Goal: Task Accomplishment & Management: Use online tool/utility

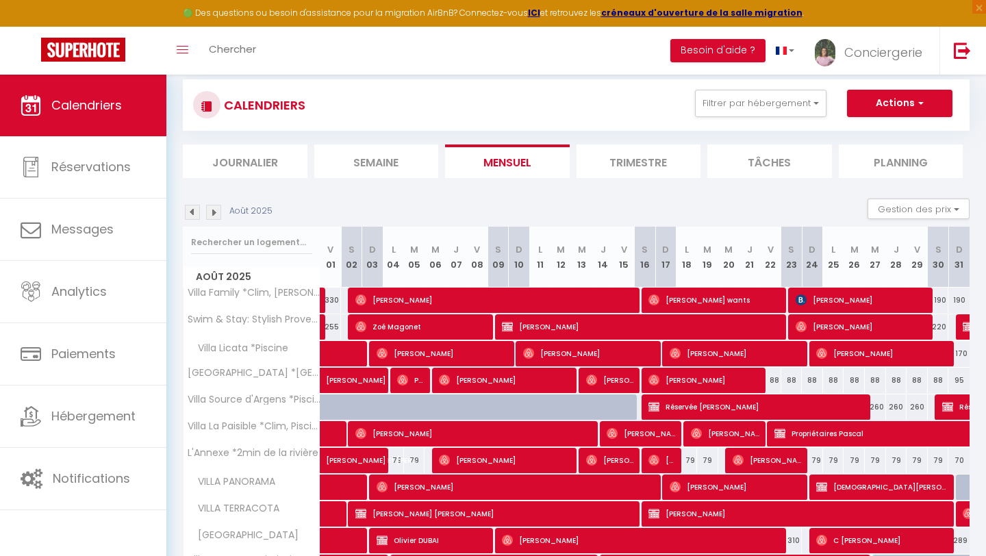
scroll to position [68, 0]
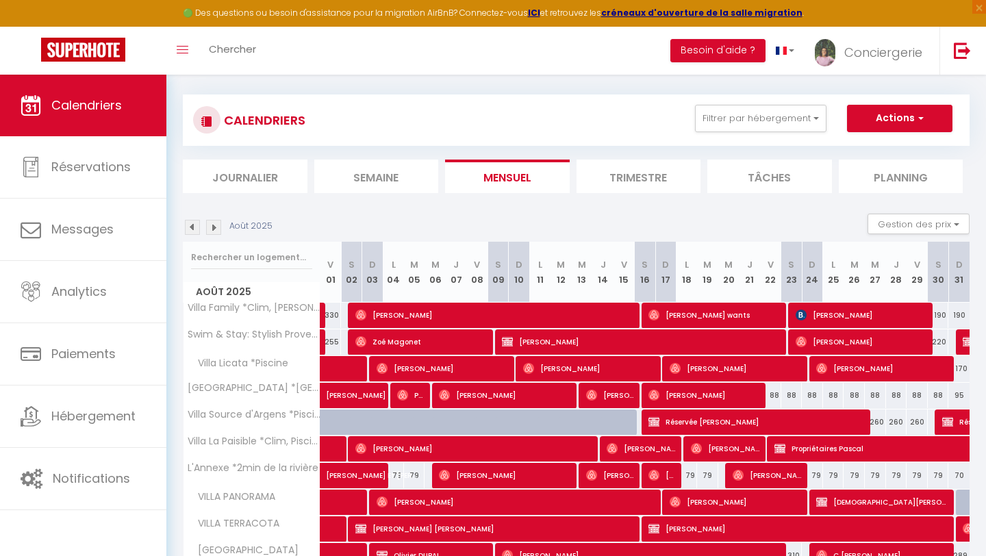
click at [195, 225] on img at bounding box center [192, 227] width 15 height 15
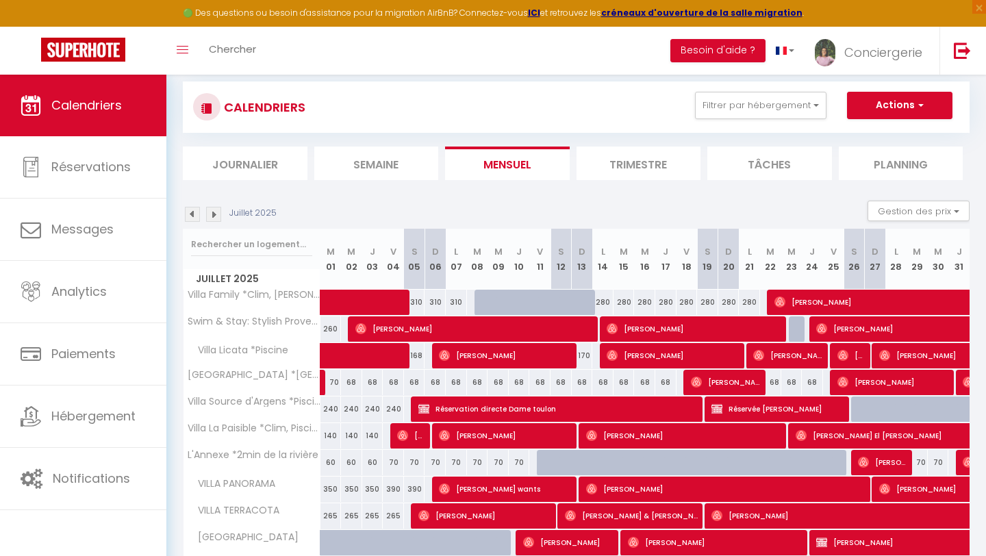
scroll to position [82, 0]
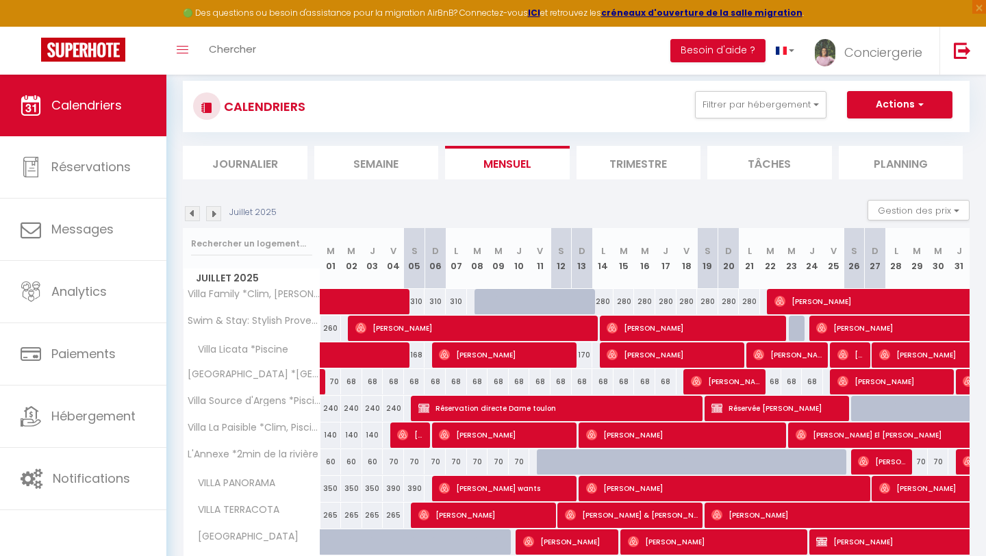
click at [216, 213] on img at bounding box center [213, 213] width 15 height 15
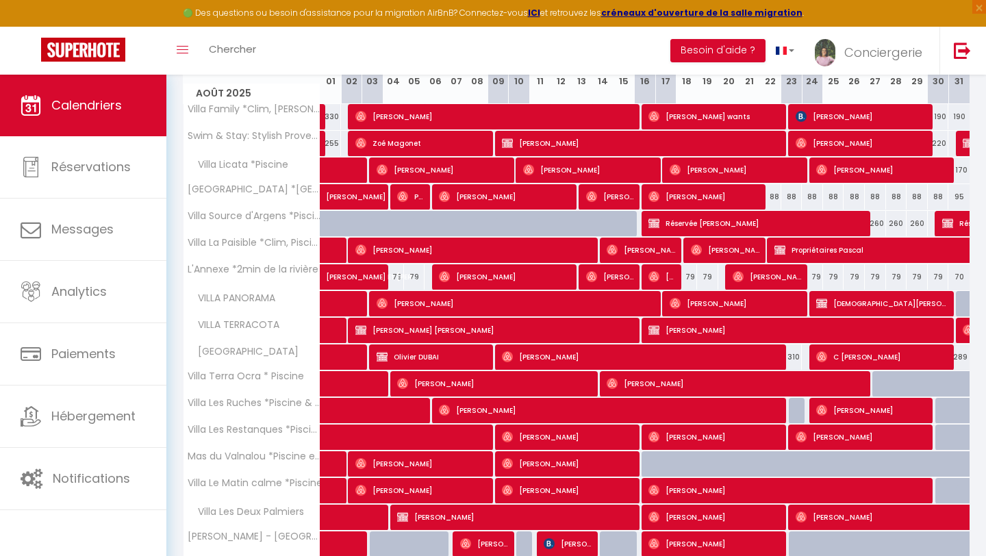
scroll to position [439, 0]
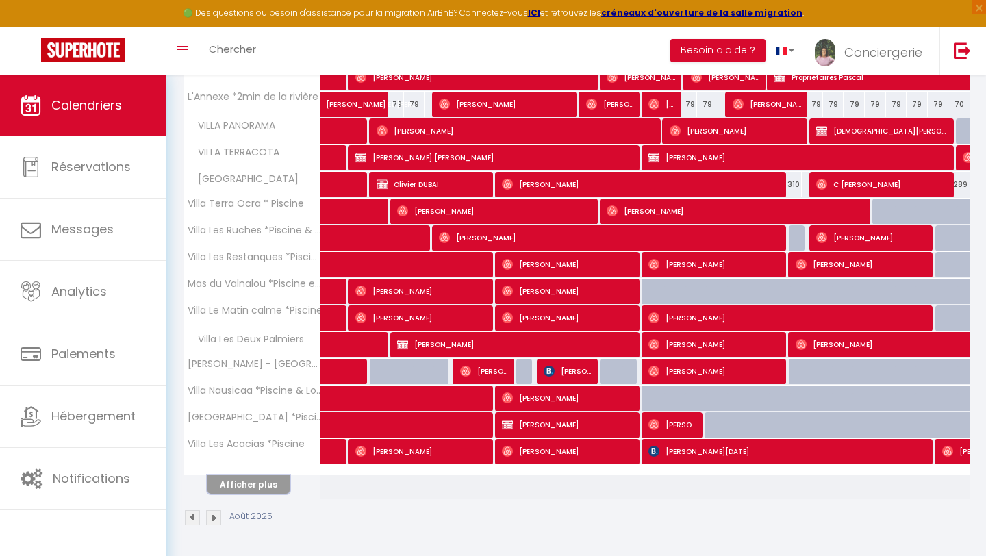
click at [251, 490] on button "Afficher plus" at bounding box center [249, 484] width 82 height 18
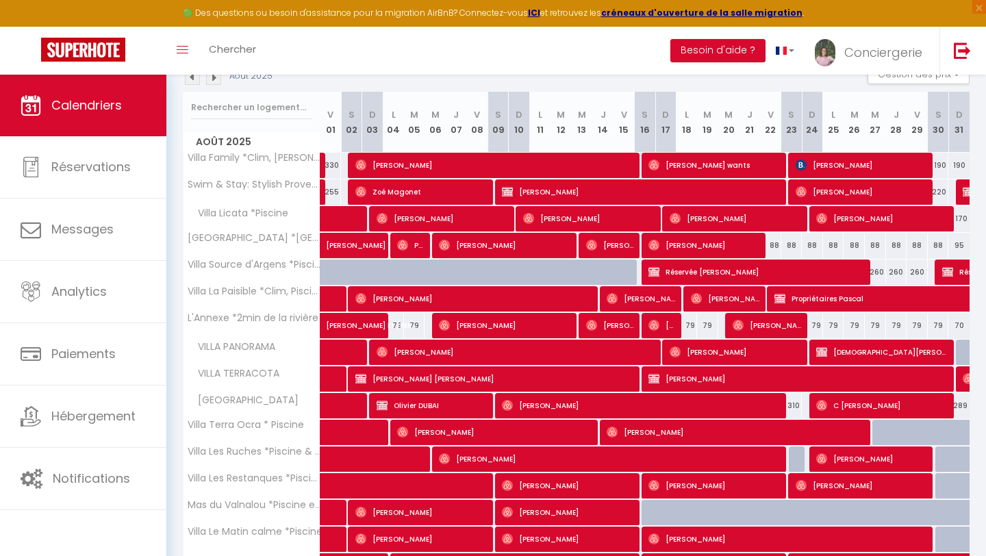
scroll to position [206, 0]
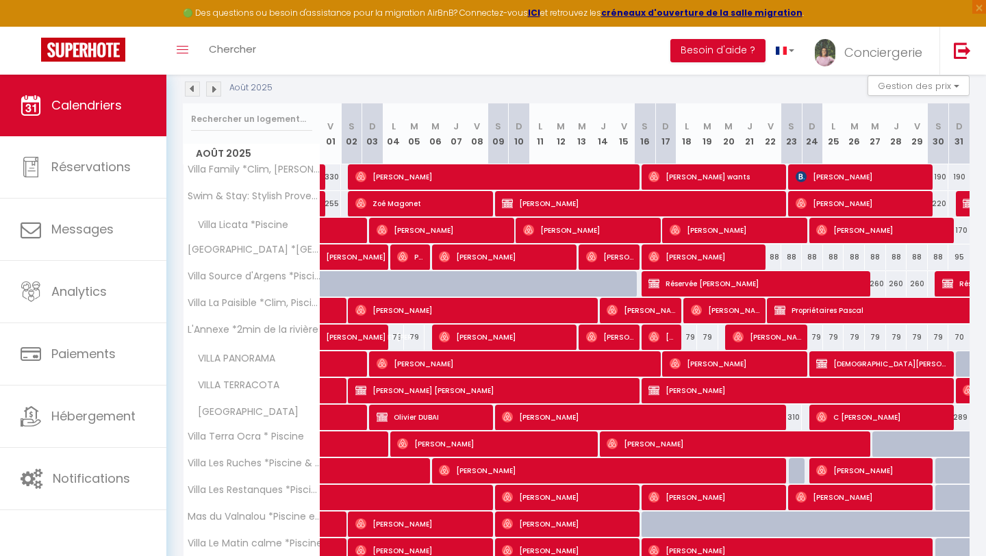
click at [194, 86] on img at bounding box center [192, 89] width 15 height 15
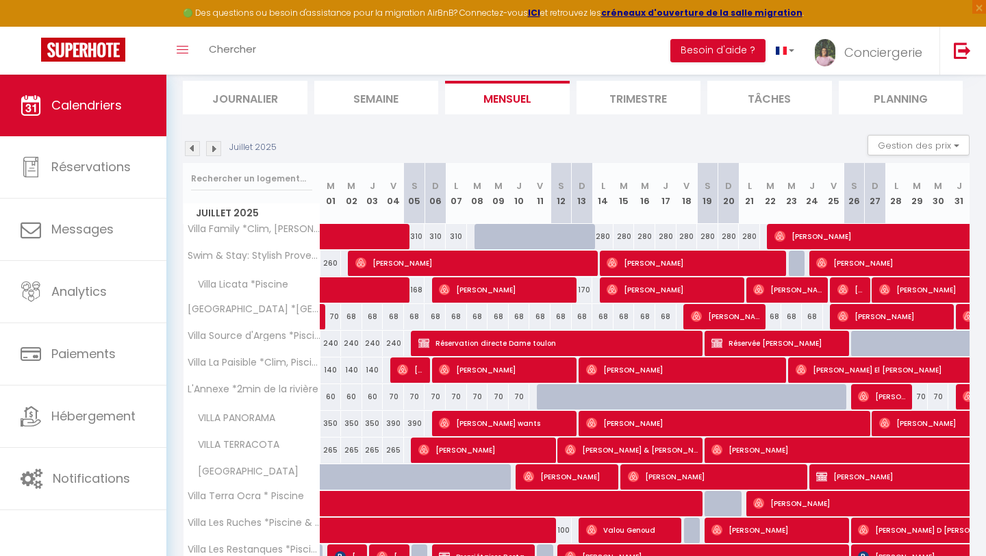
scroll to position [132, 0]
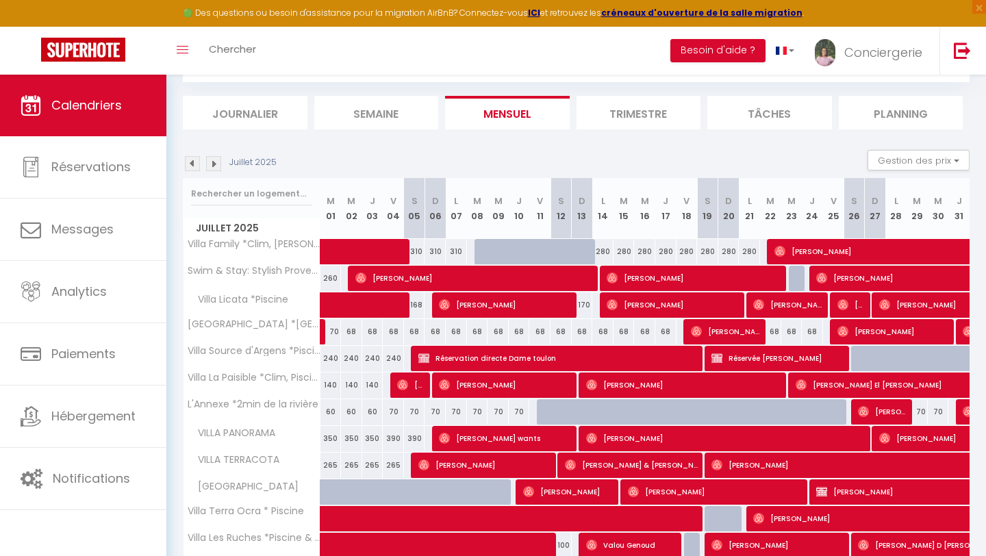
click at [216, 160] on img at bounding box center [213, 163] width 15 height 15
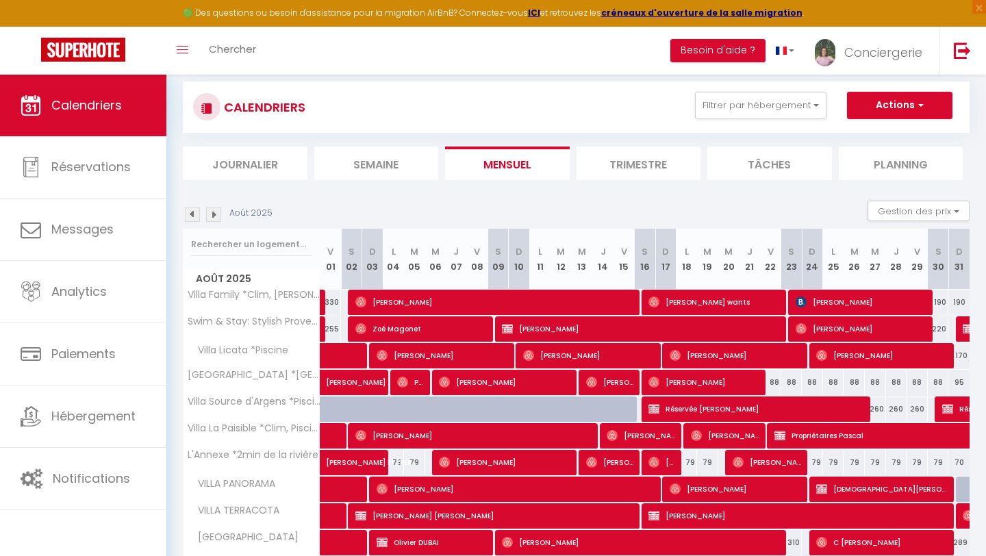
scroll to position [0, 0]
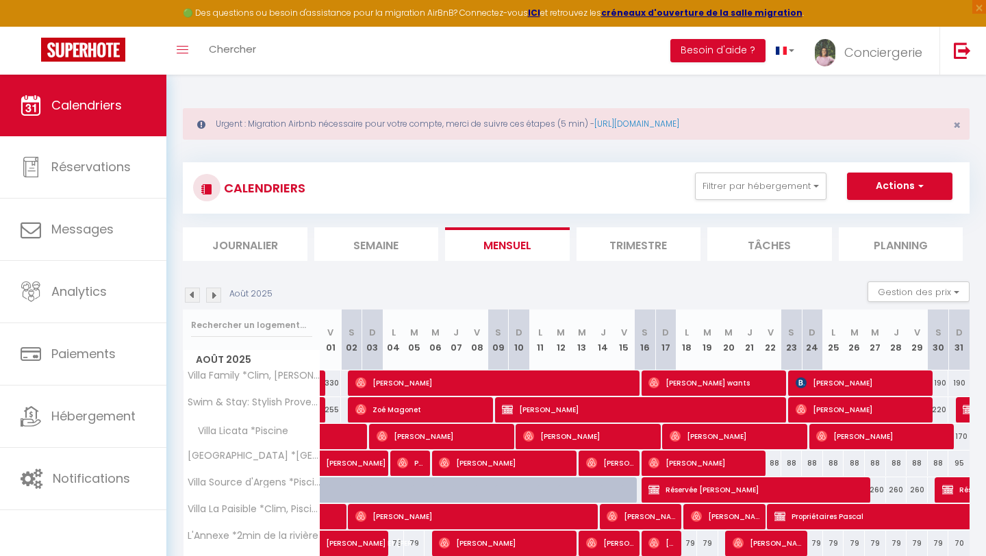
click at [193, 298] on img at bounding box center [192, 295] width 15 height 15
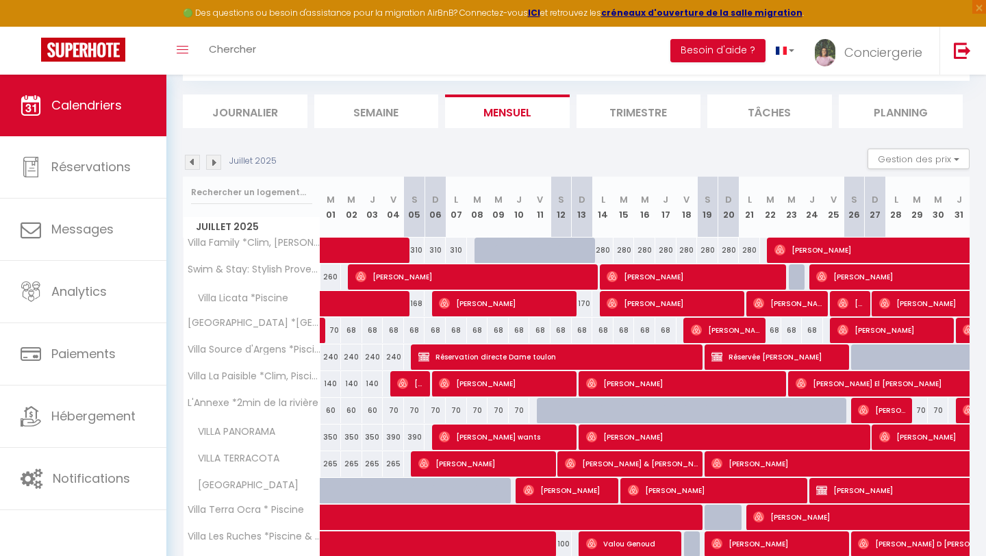
scroll to position [129, 0]
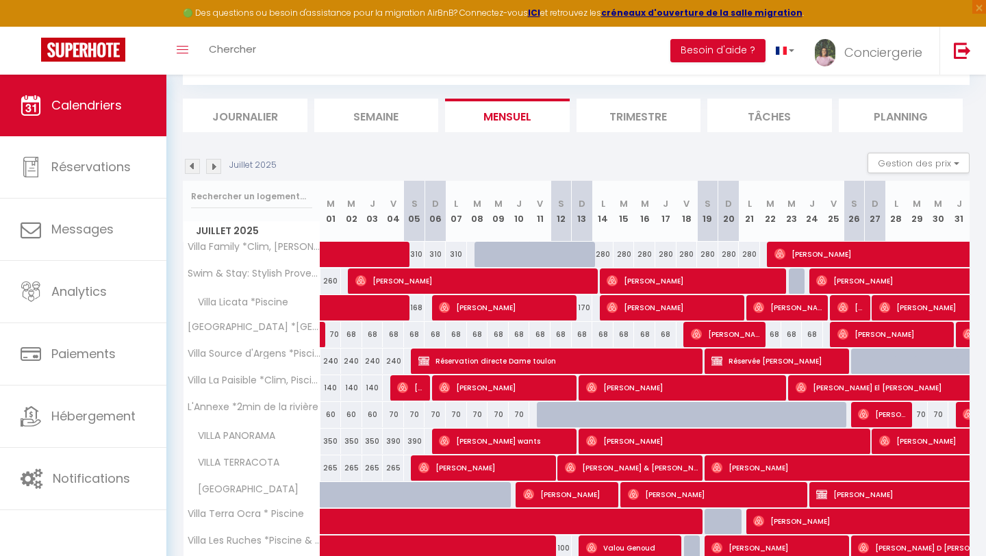
click at [192, 169] on img at bounding box center [192, 166] width 15 height 15
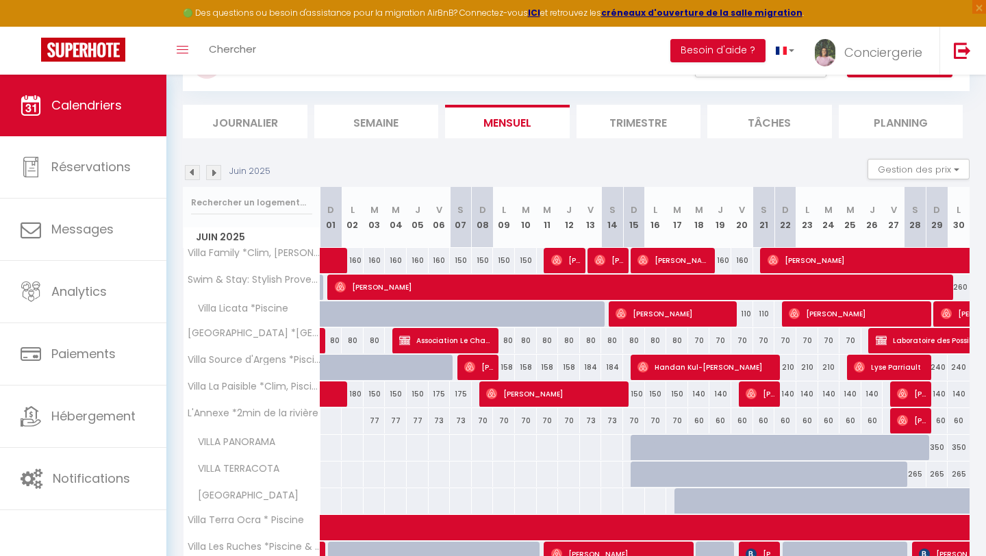
scroll to position [123, 0]
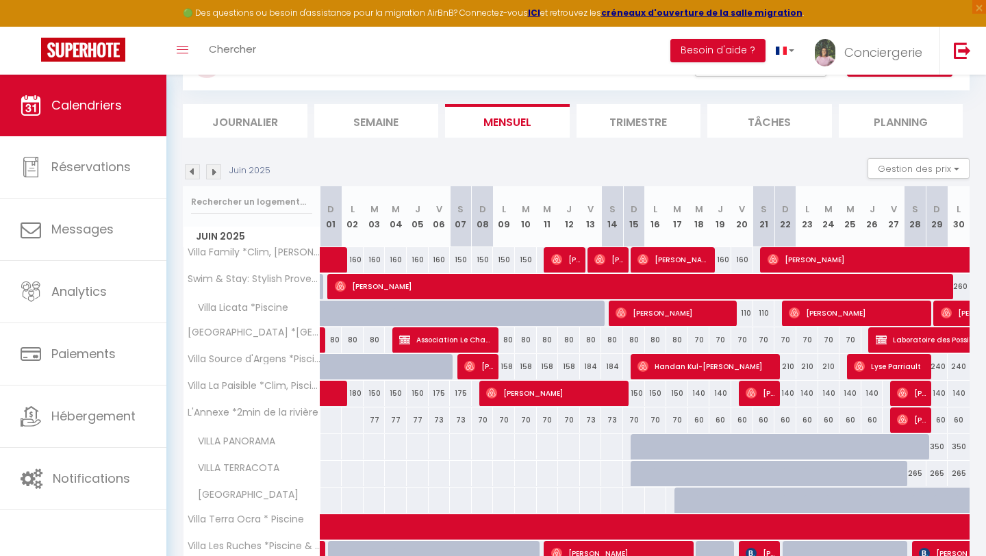
click at [194, 173] on img at bounding box center [192, 171] width 15 height 15
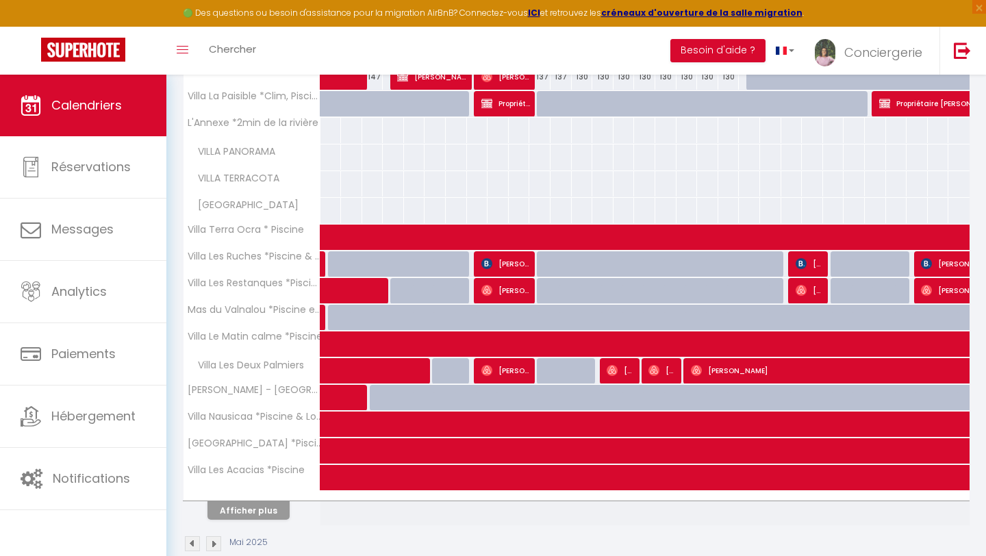
scroll to position [0, 0]
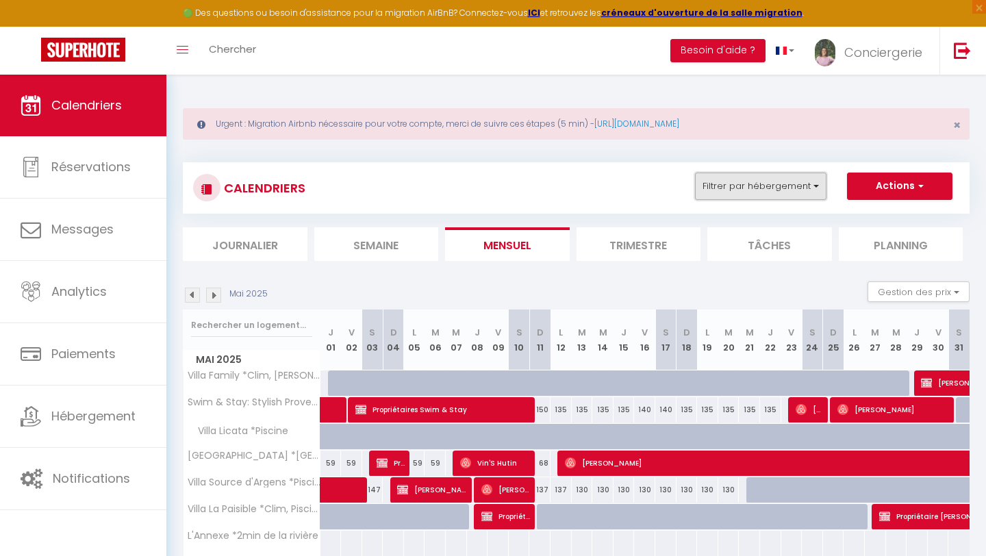
click at [775, 185] on button "Filtrer par hébergement" at bounding box center [761, 186] width 132 height 27
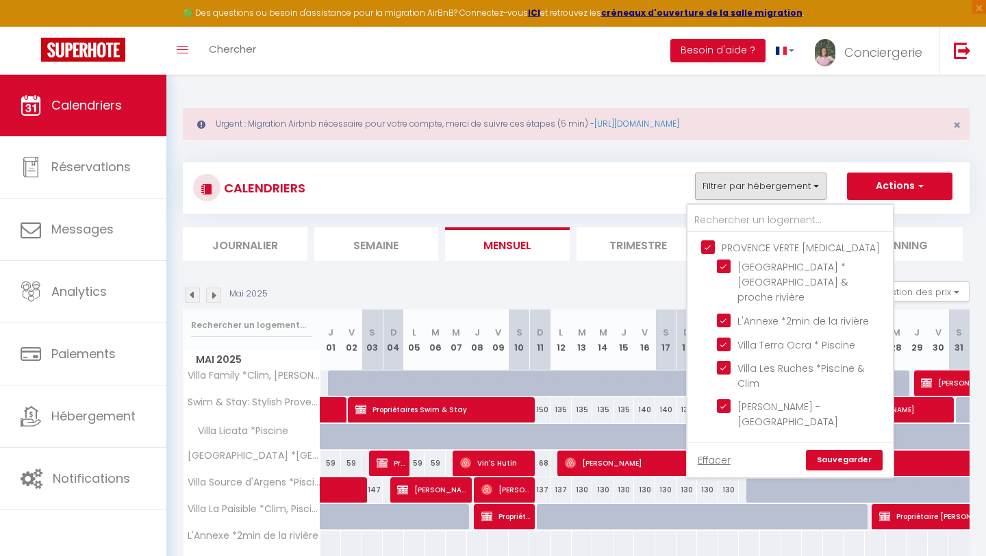
click at [710, 246] on input "PROVENCE VERTE [MEDICAL_DATA]" at bounding box center [803, 247] width 205 height 14
checkbox input "false"
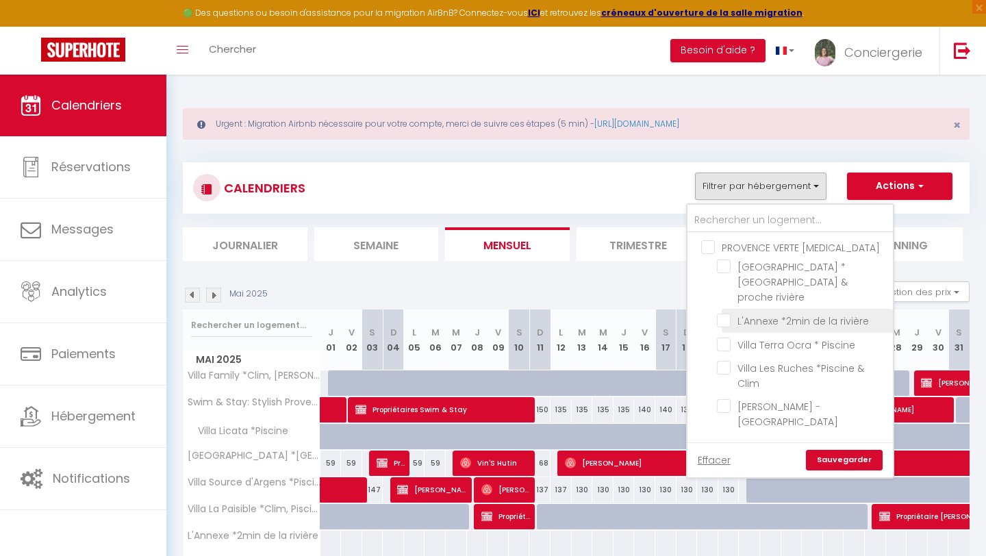
checkbox input "false"
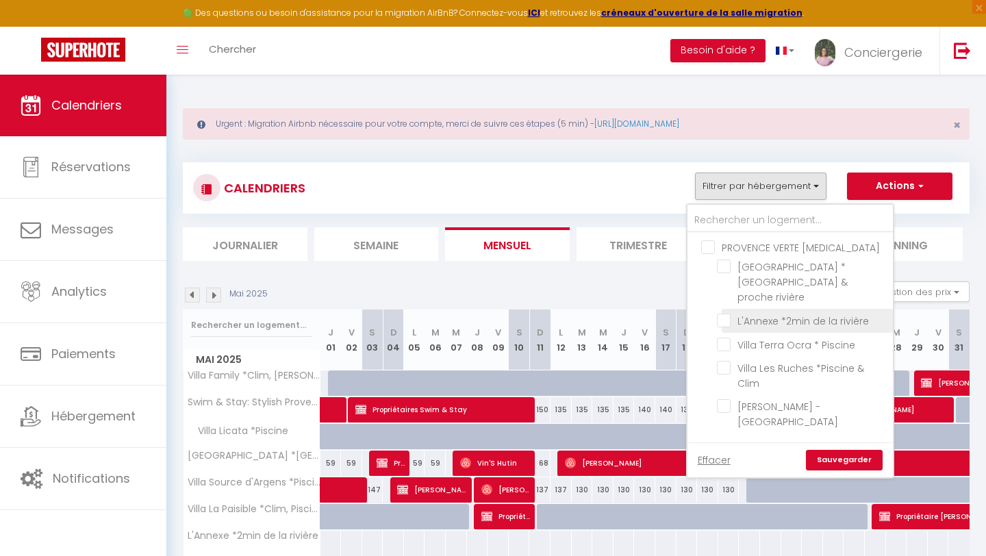
checkbox input "false"
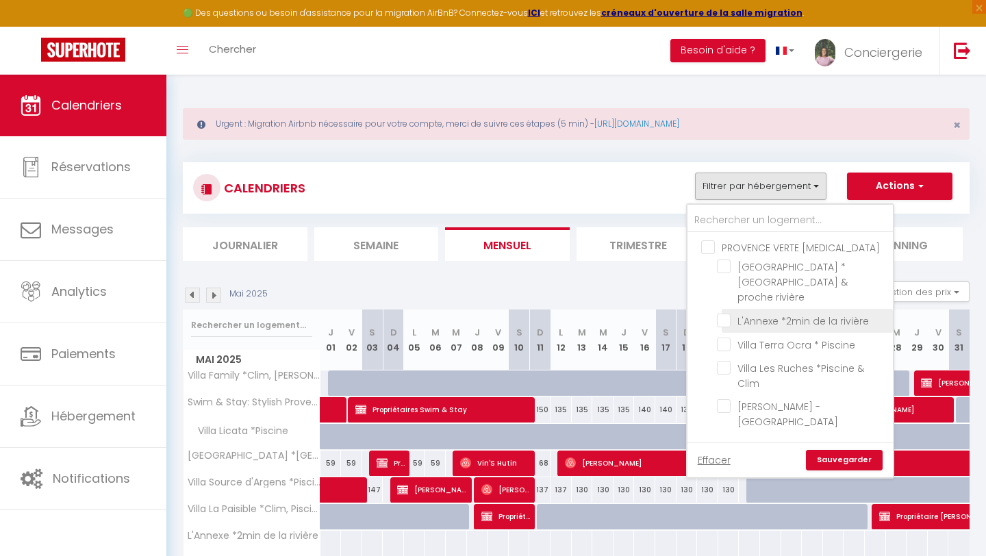
checkbox input "false"
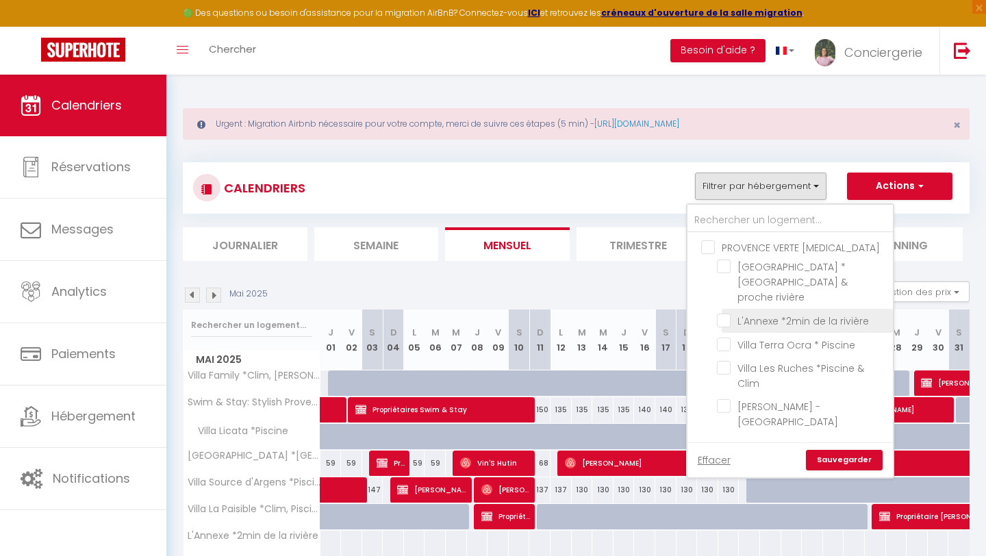
checkbox input "false"
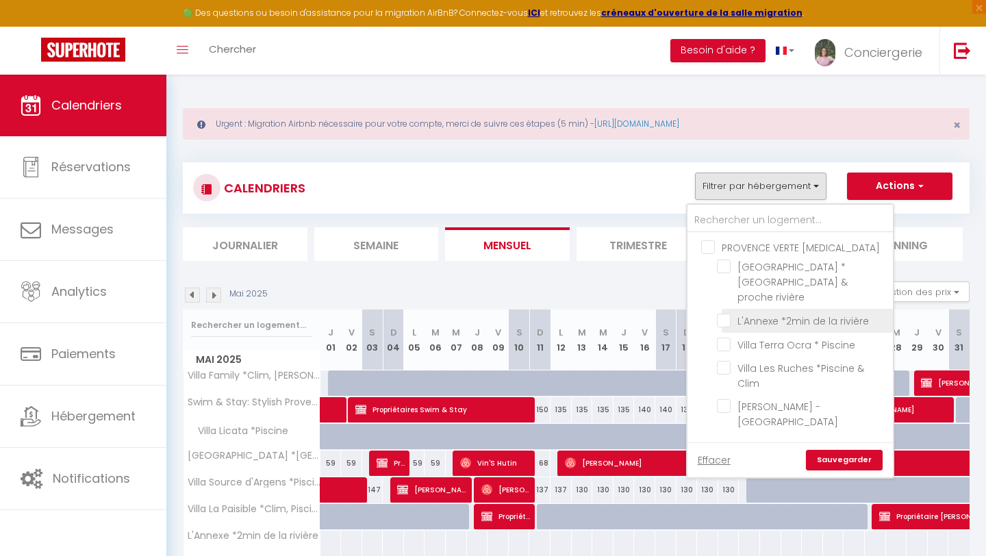
checkbox input "false"
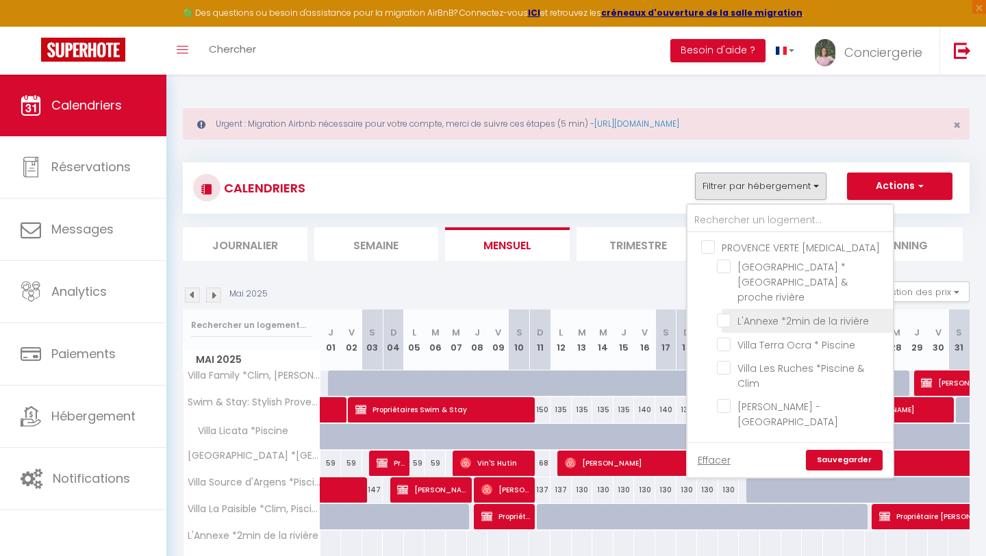
checkbox input "false"
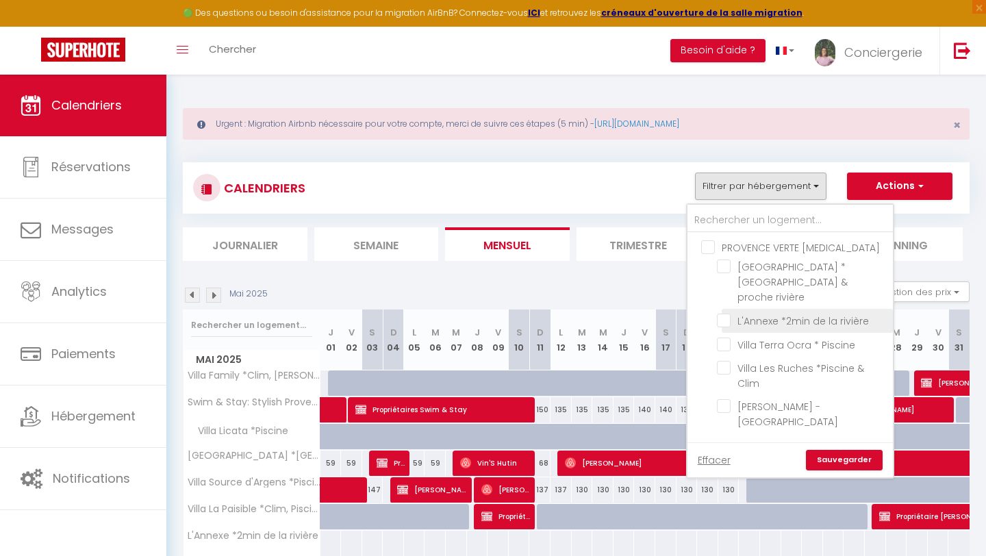
checkbox input "false"
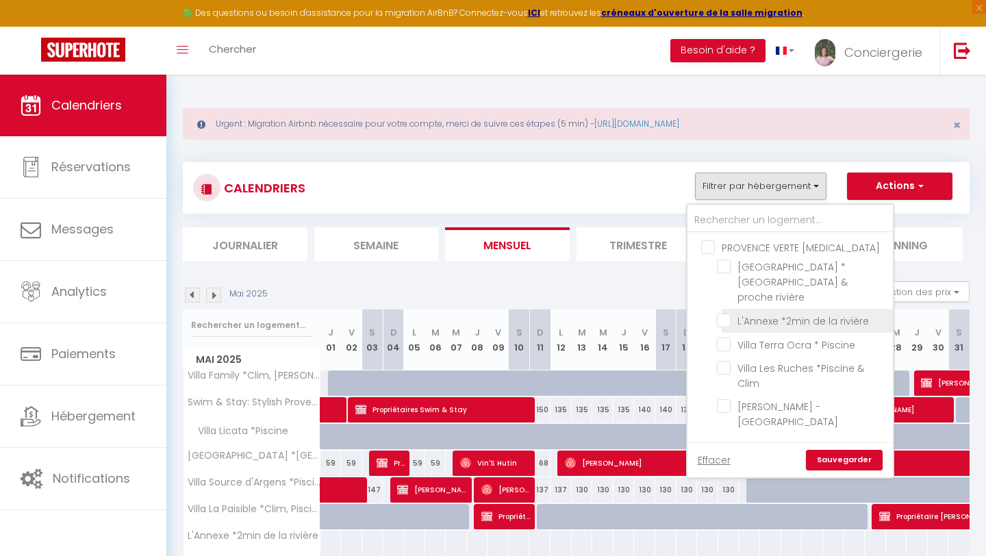
checkbox input "false"
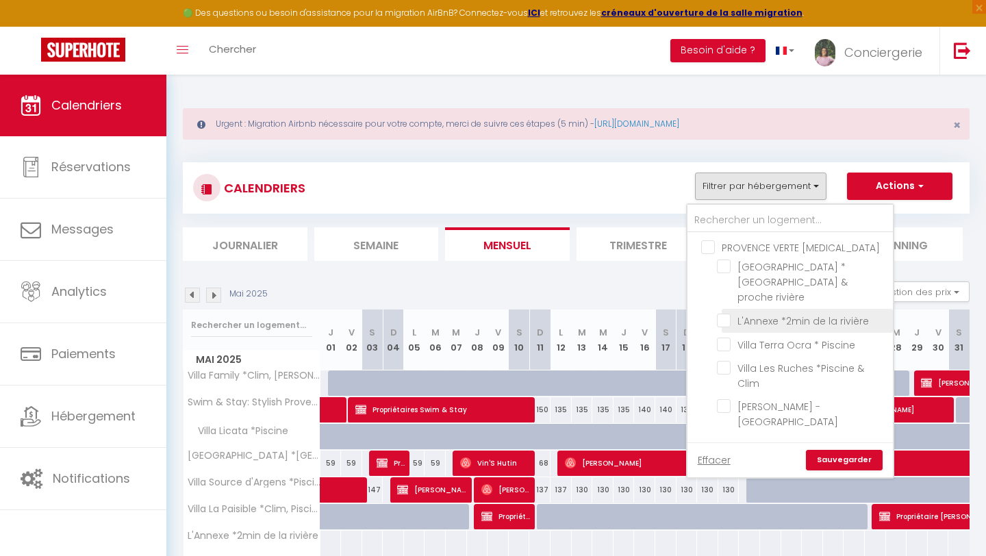
checkbox input "false"
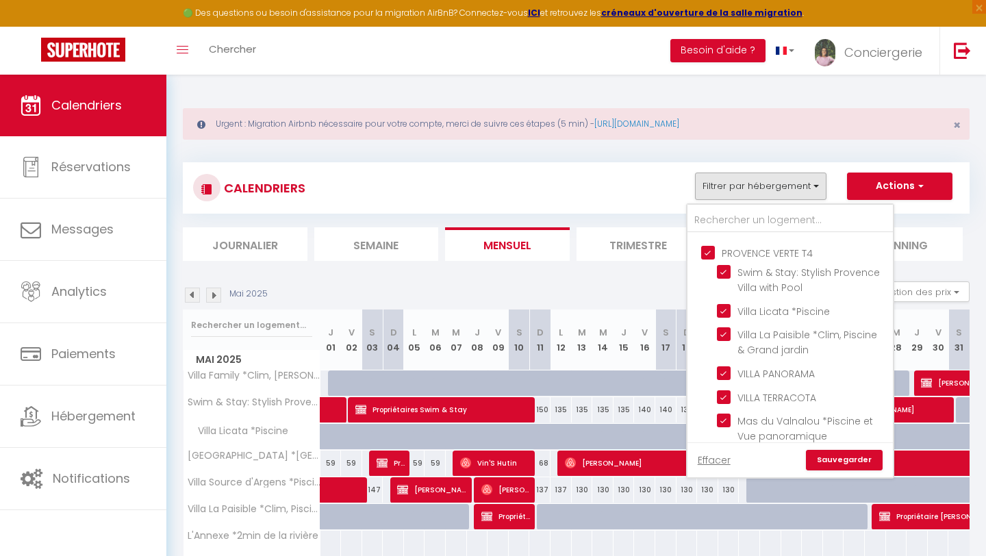
scroll to position [204, 0]
click at [706, 243] on input "PROVENCE VERTE T4" at bounding box center [803, 250] width 205 height 14
checkbox input "false"
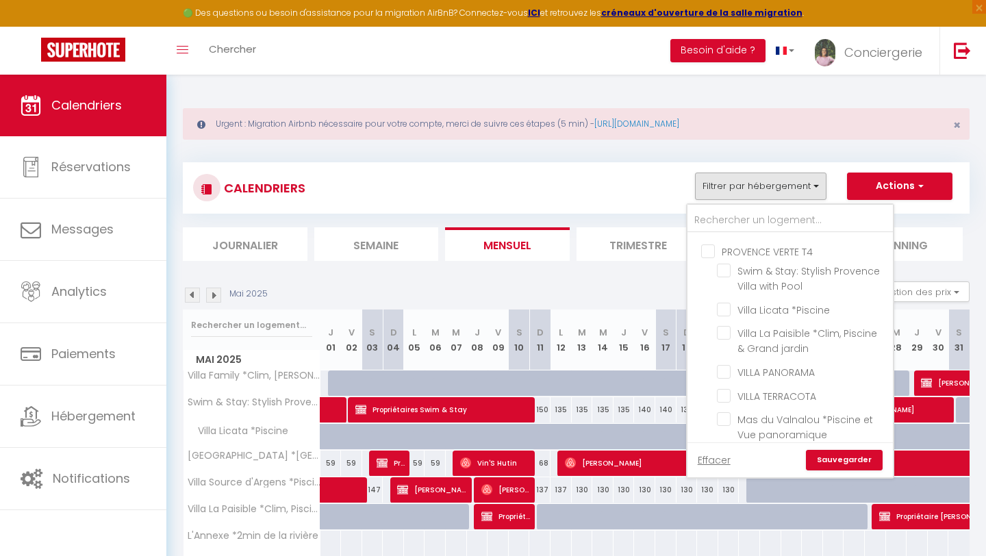
checkbox input "false"
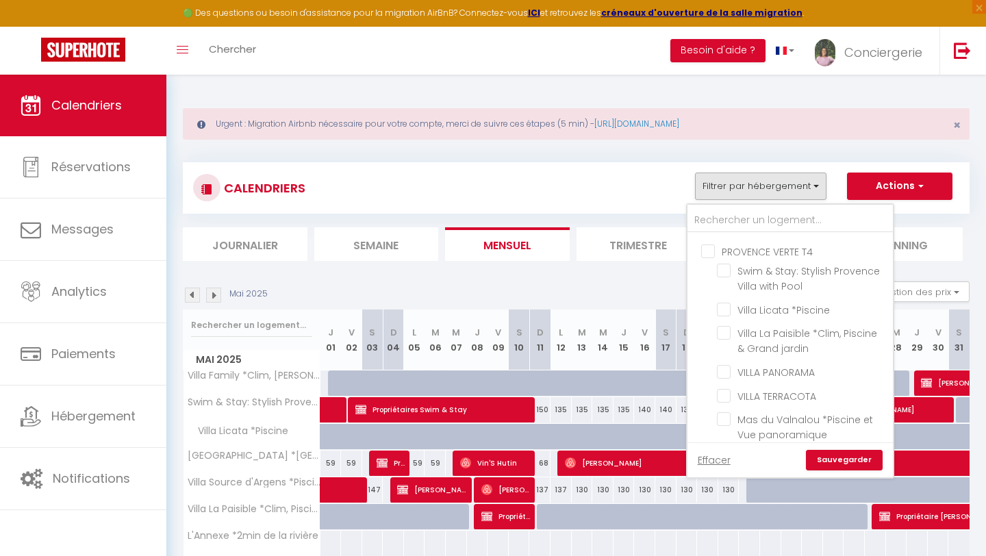
checkbox input "false"
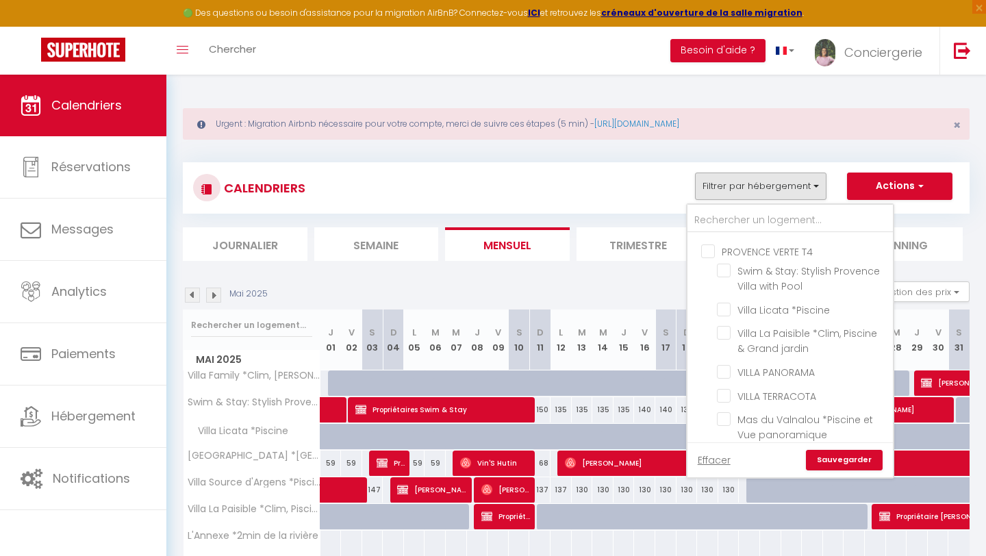
checkbox input "false"
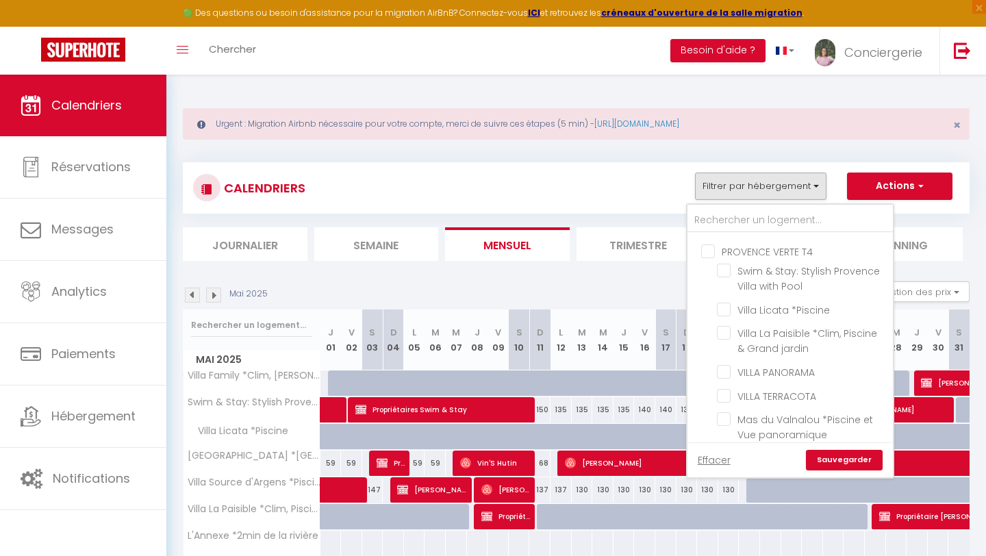
checkbox input "false"
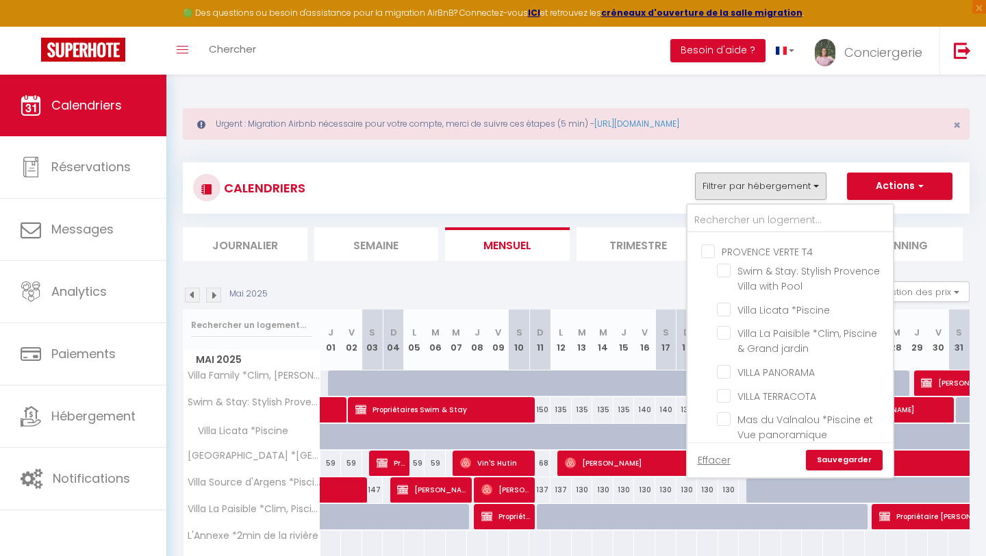
checkbox input "false"
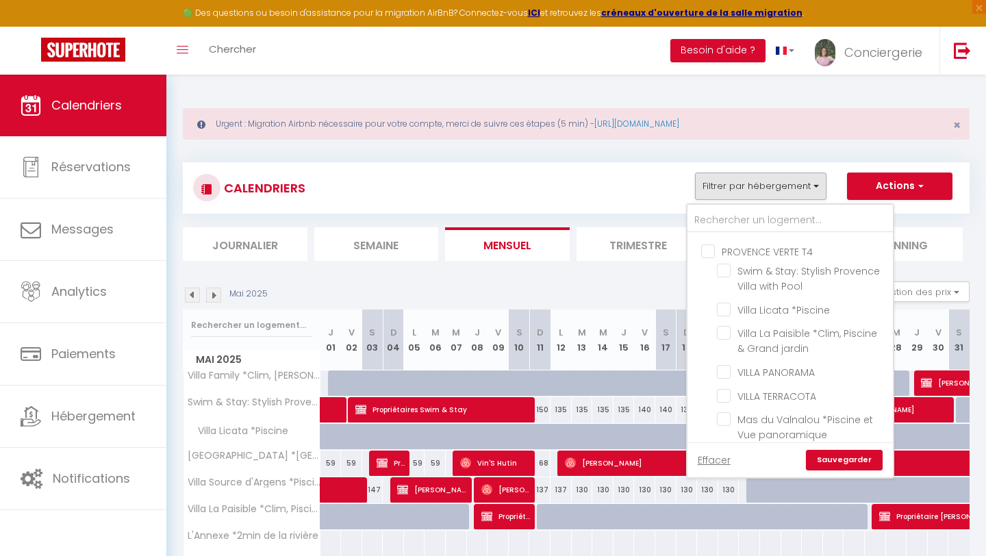
checkbox input "false"
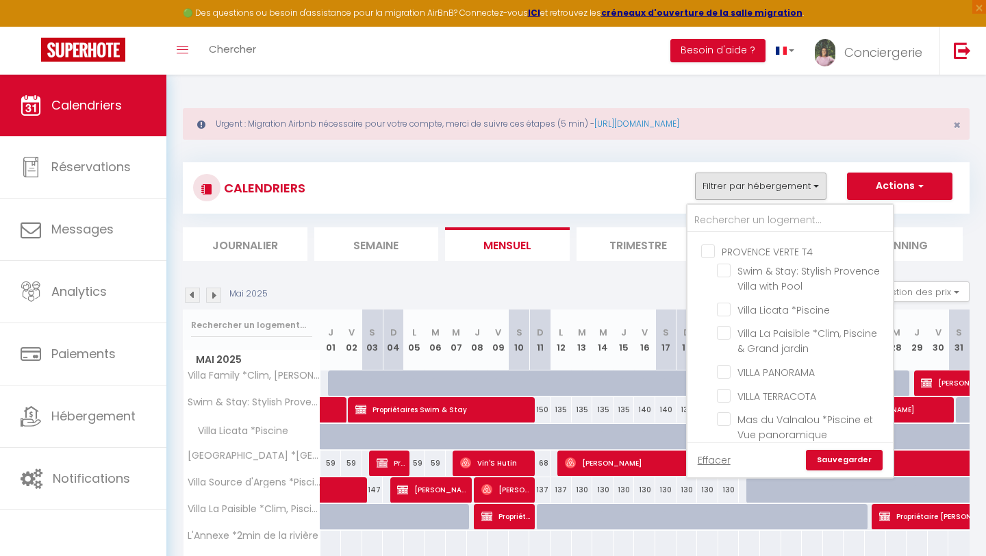
checkbox input "false"
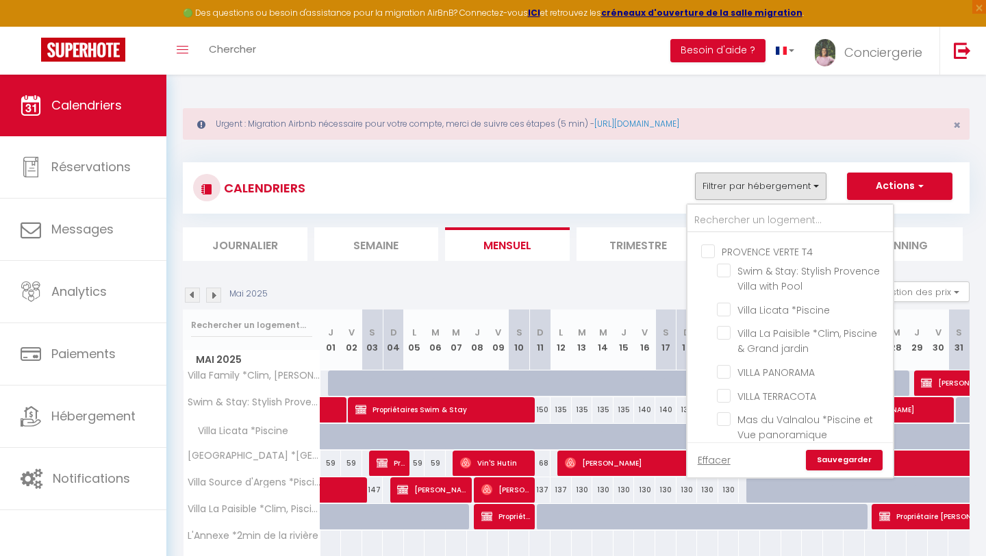
checkbox input "false"
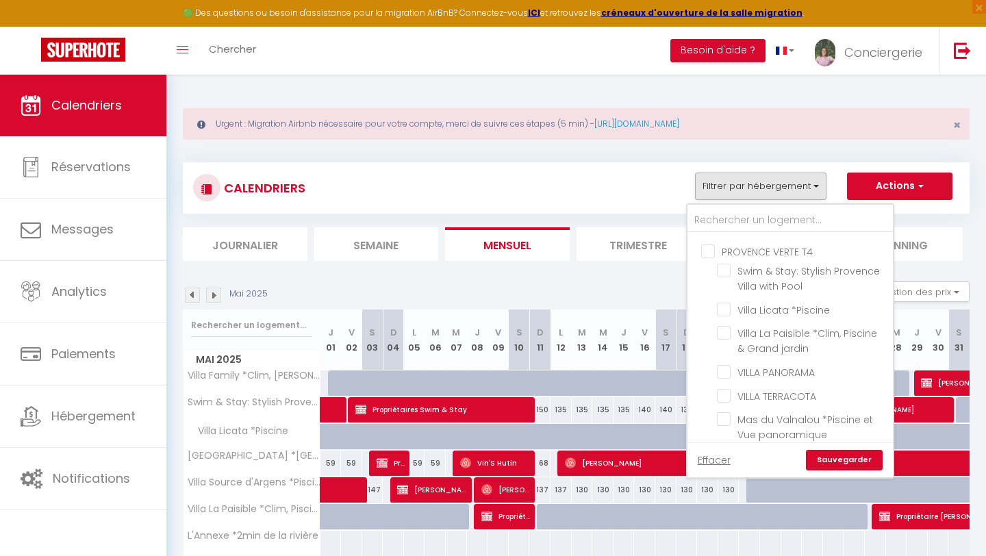
checkbox input "false"
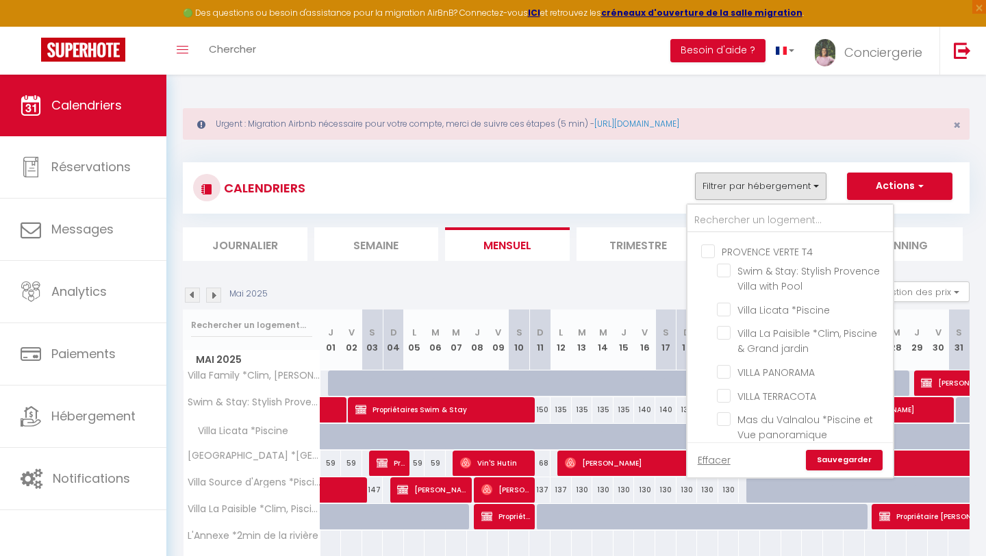
checkbox input "false"
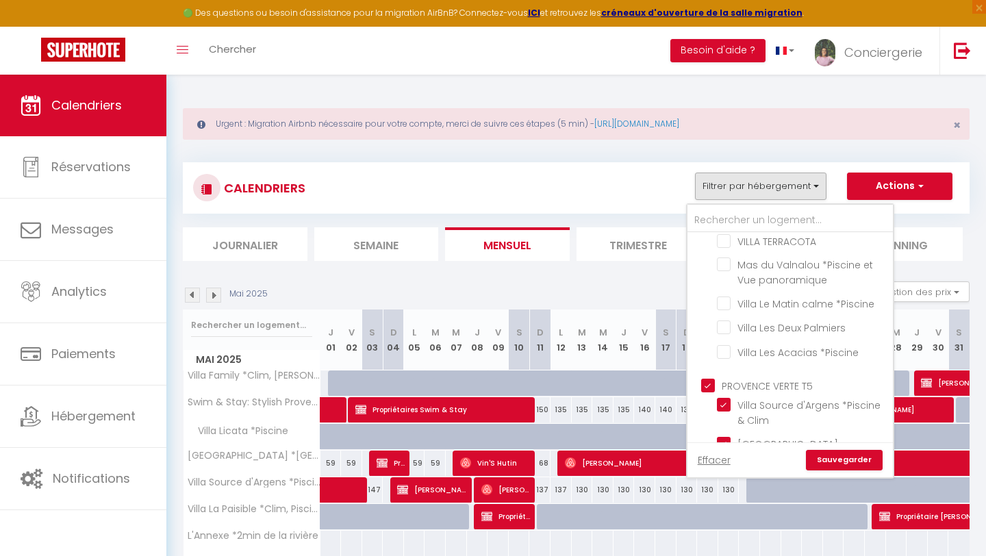
scroll to position [367, 0]
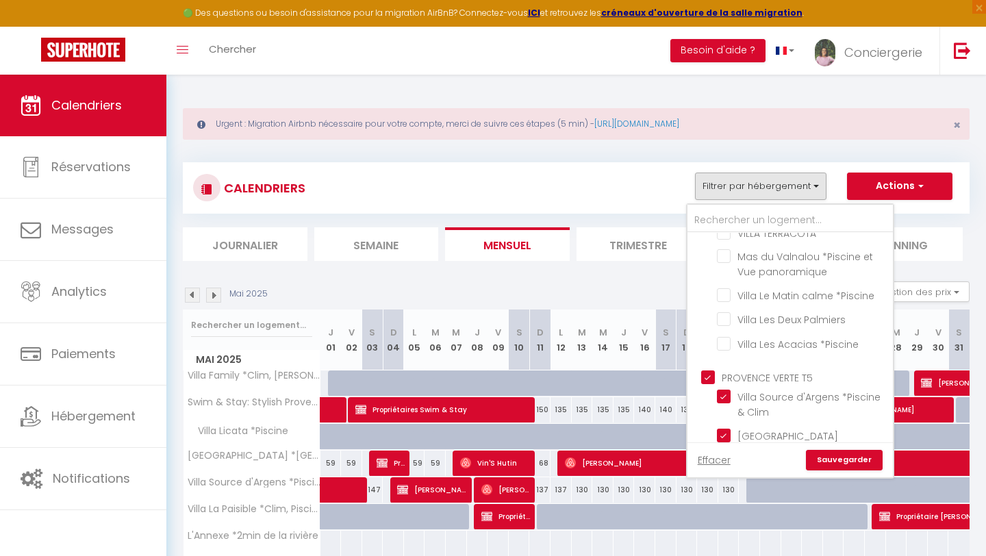
click at [714, 370] on input "PROVENCE VERTE T5" at bounding box center [803, 377] width 205 height 14
checkbox input "false"
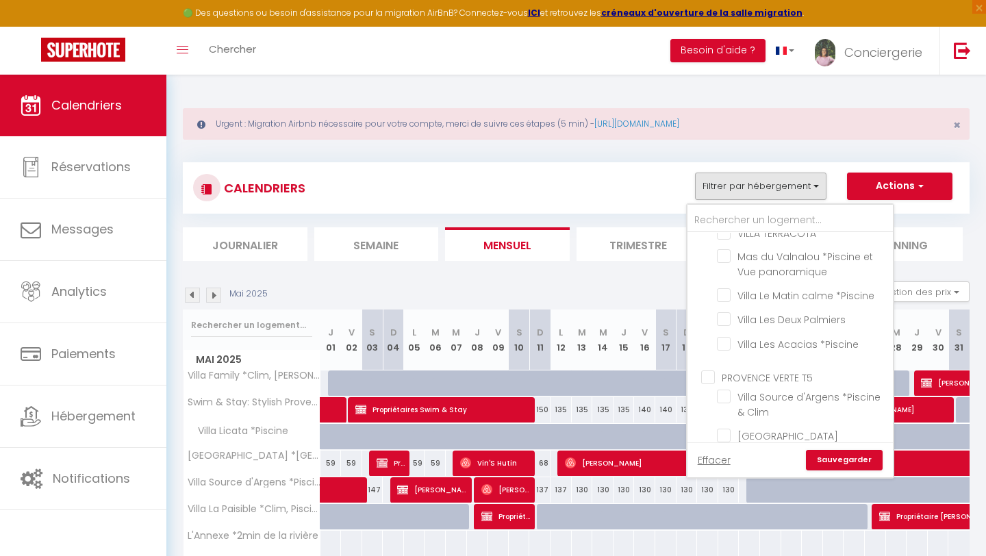
checkbox input "false"
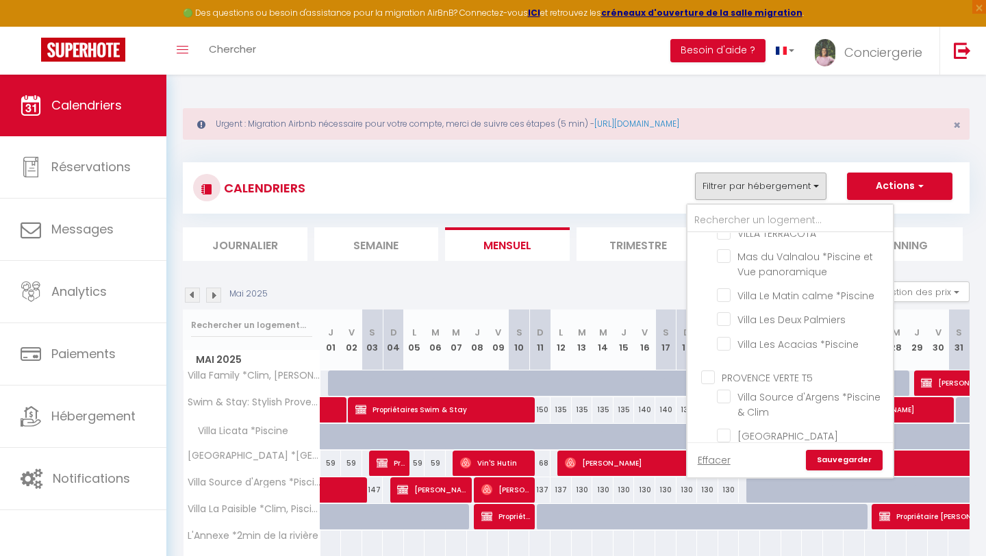
checkbox input "false"
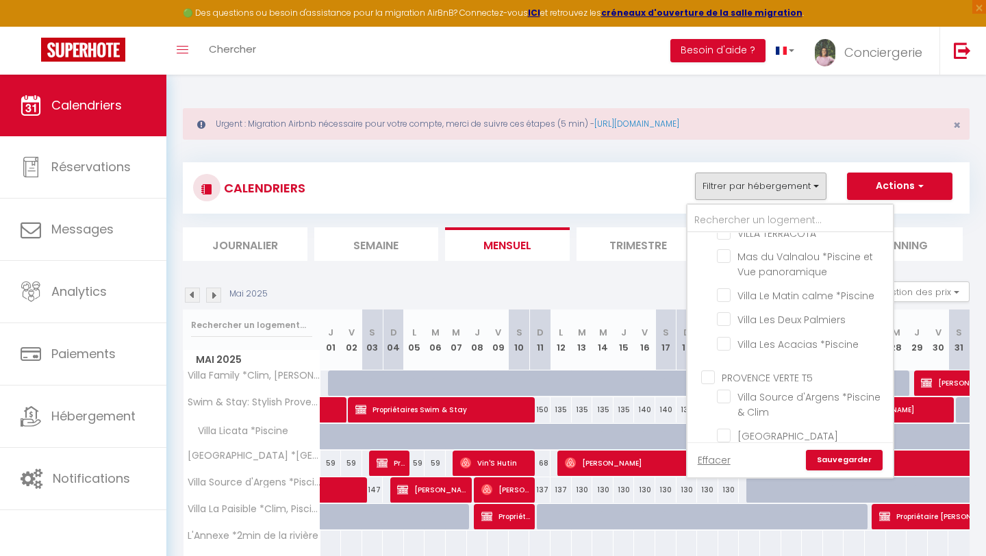
checkbox input "false"
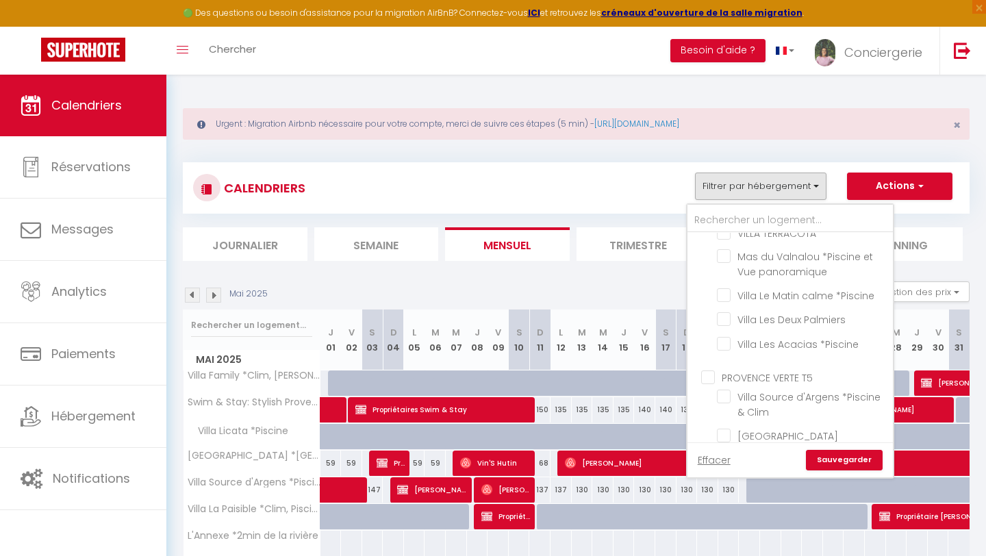
checkbox input "false"
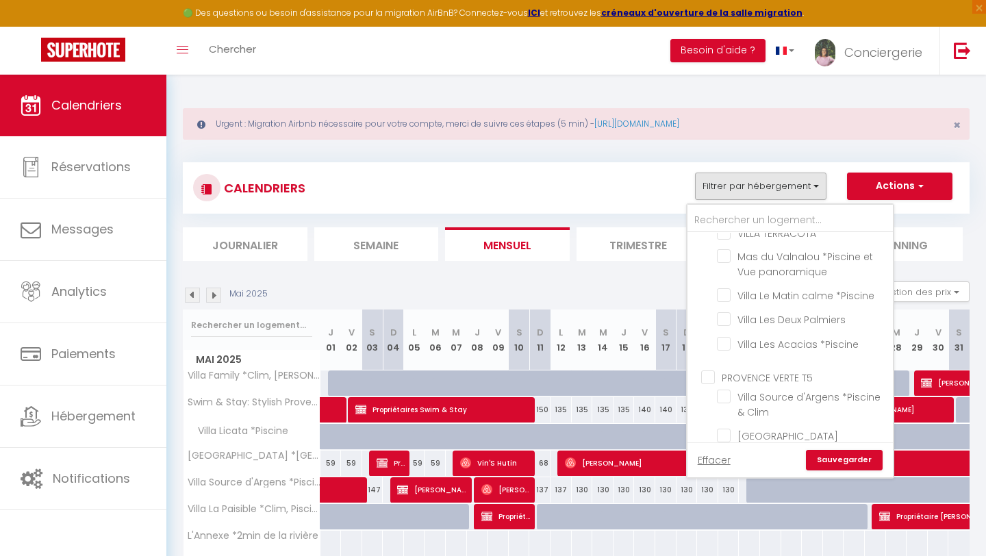
checkbox input "false"
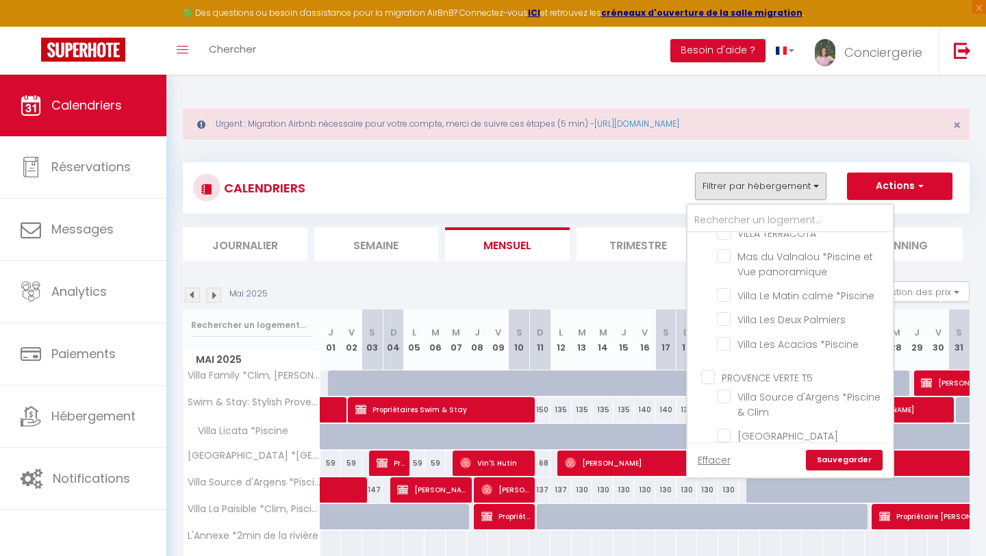
checkbox input "false"
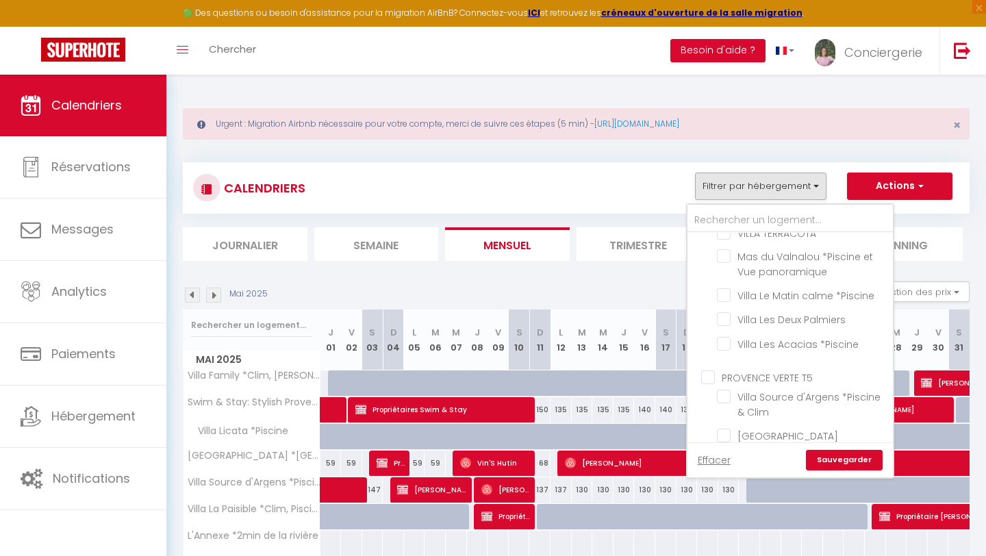
checkbox input "false"
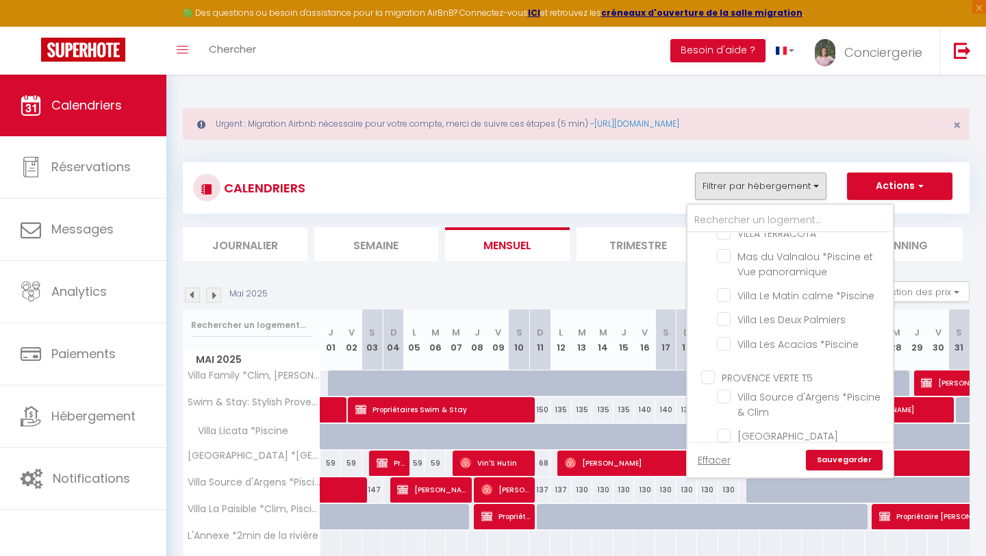
checkbox input "false"
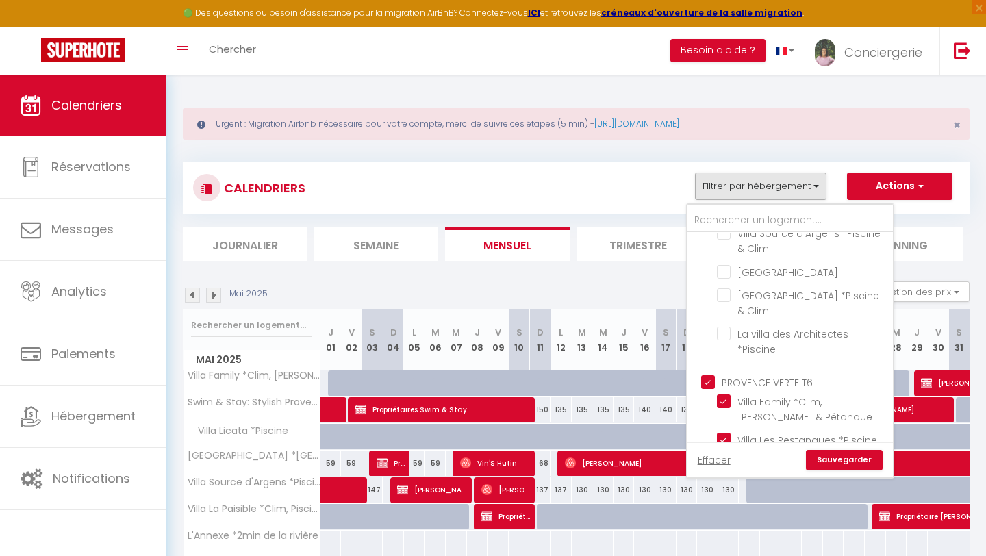
scroll to position [531, 0]
click at [712, 374] on input "PROVENCE VERTE T6" at bounding box center [803, 381] width 205 height 14
checkbox input "false"
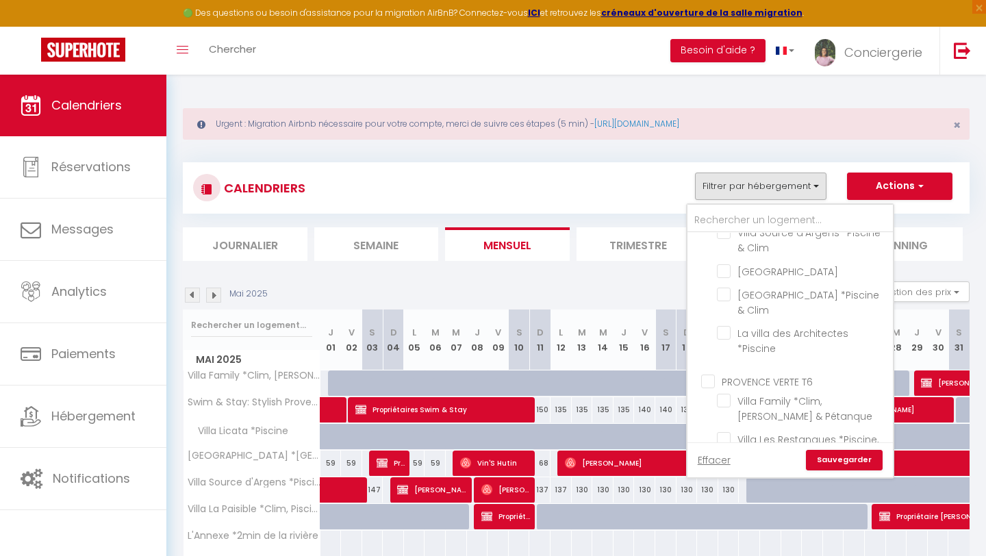
checkbox input "false"
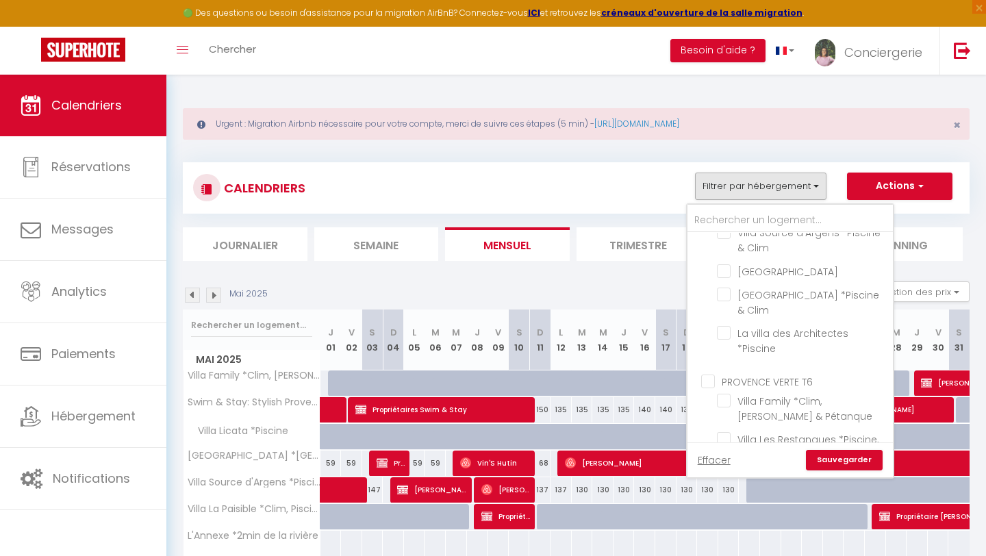
checkbox input "false"
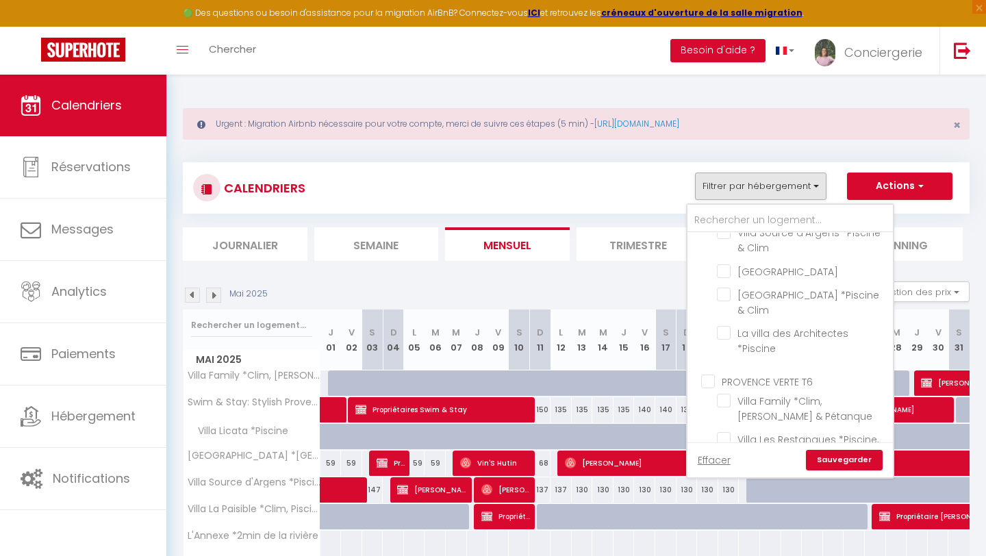
checkbox input "false"
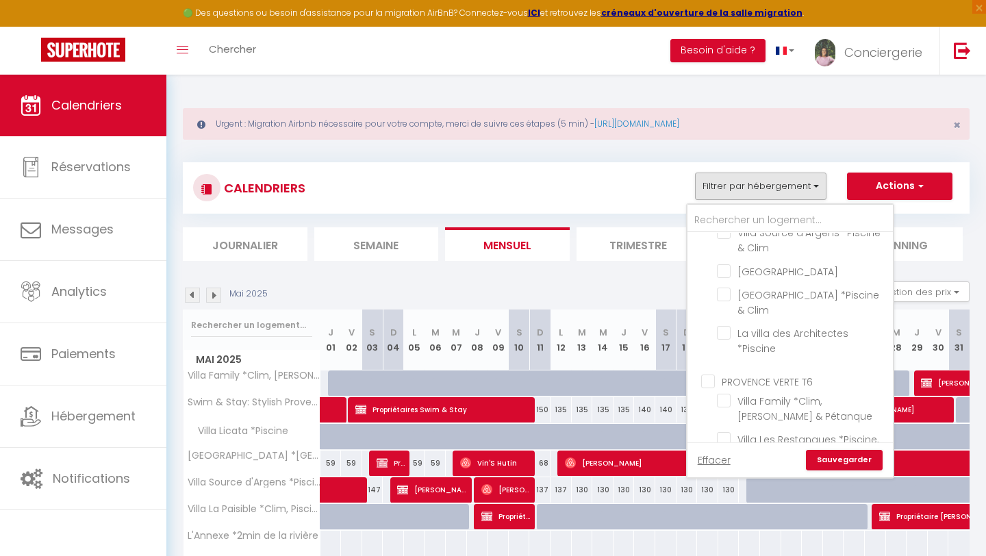
checkbox input "false"
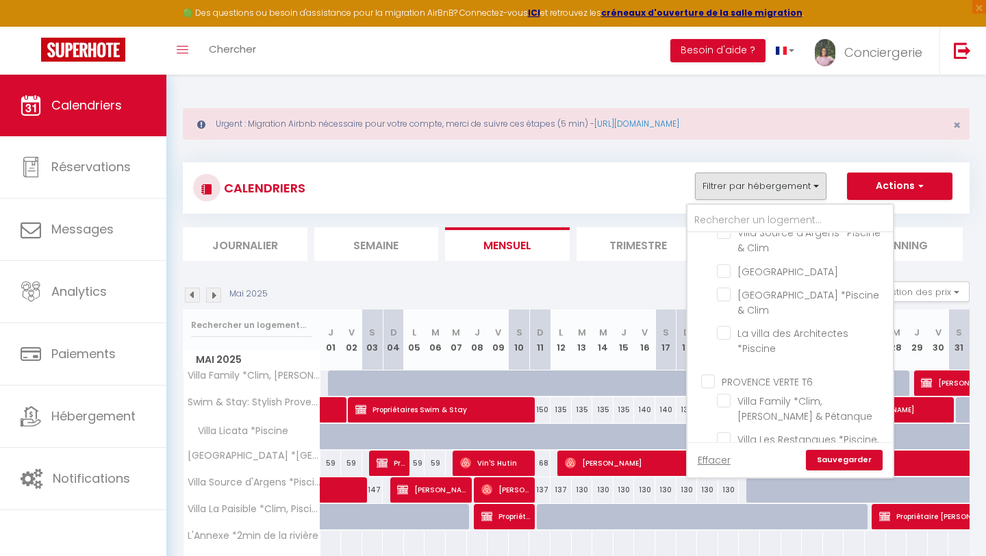
checkbox input "false"
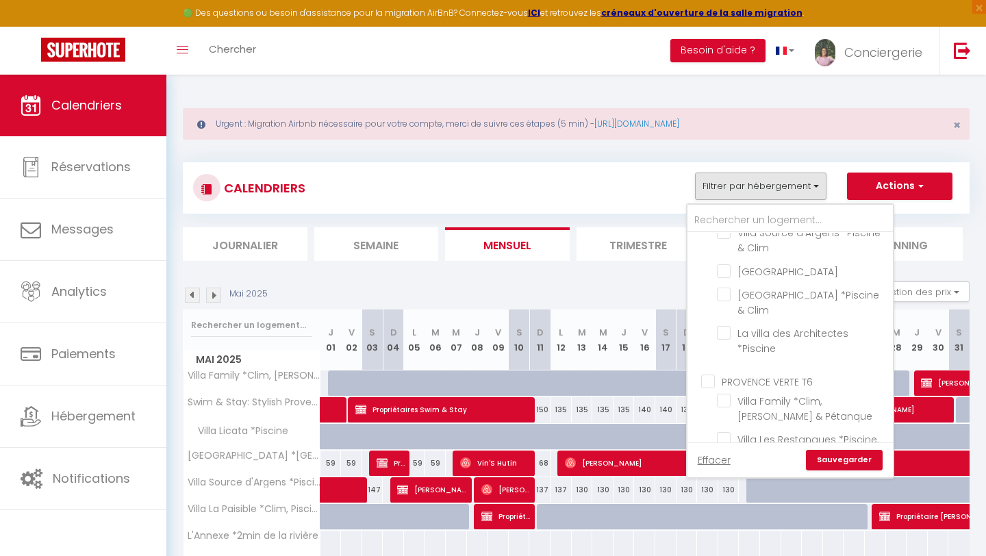
checkbox input "false"
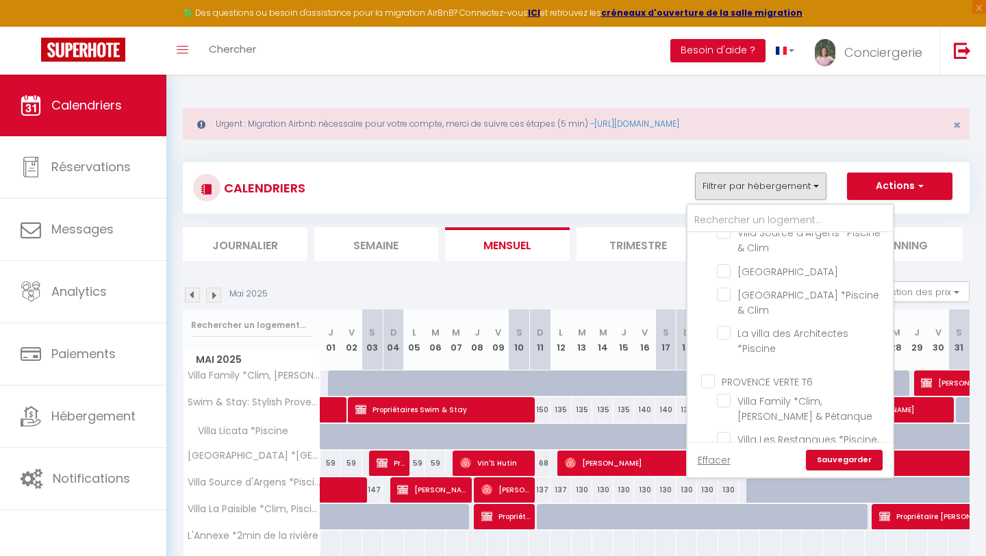
checkbox input "false"
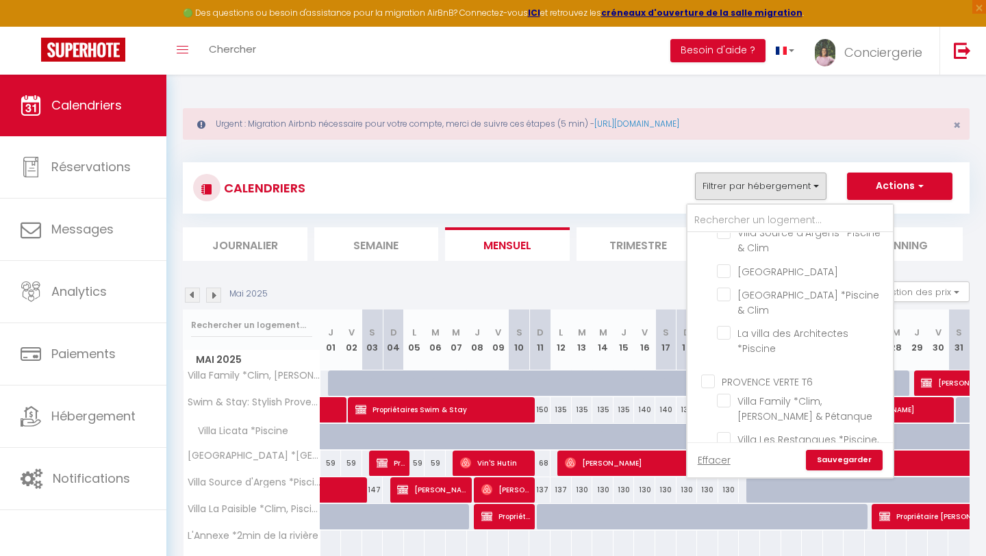
checkbox input "false"
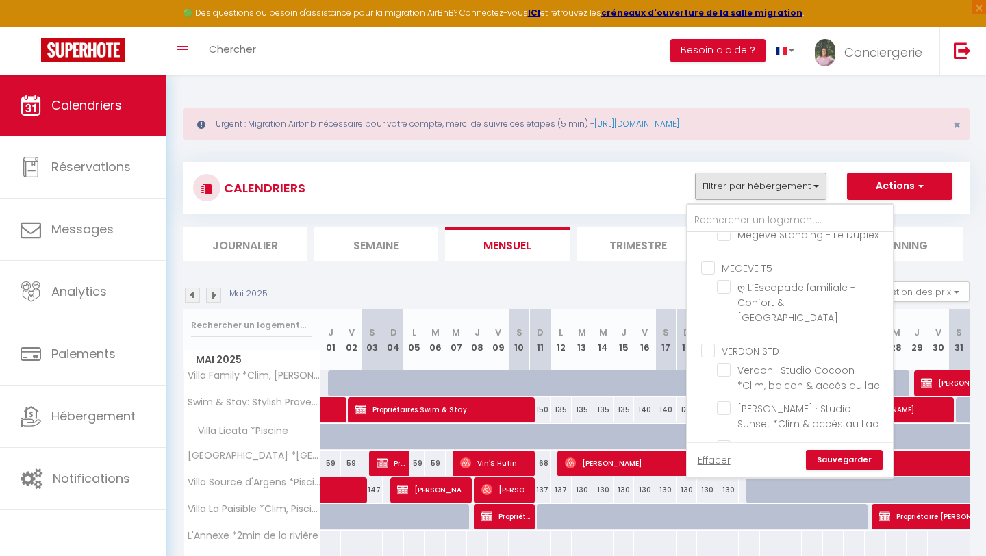
scroll to position [962, 0]
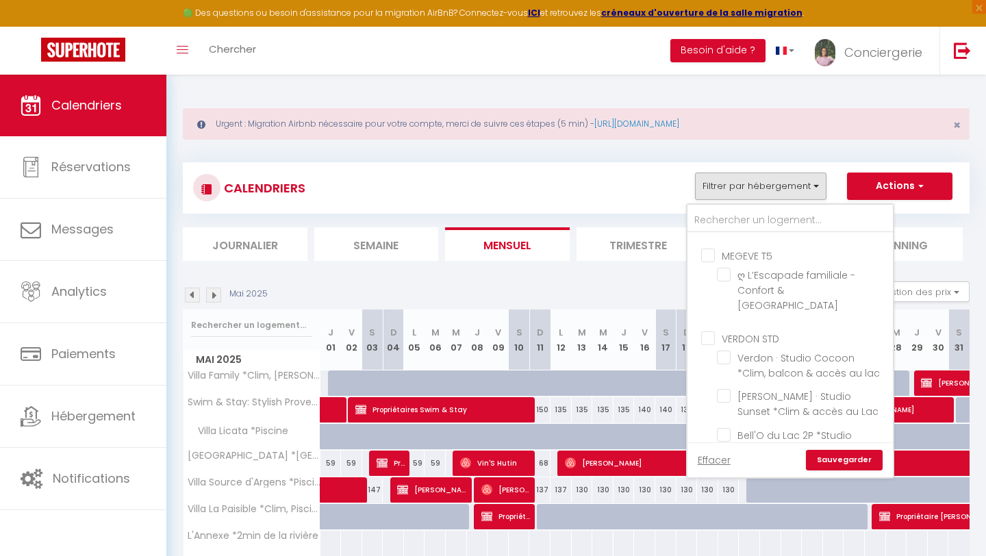
click at [710, 331] on input "VERDON STD" at bounding box center [803, 338] width 205 height 14
checkbox input "true"
checkbox input "false"
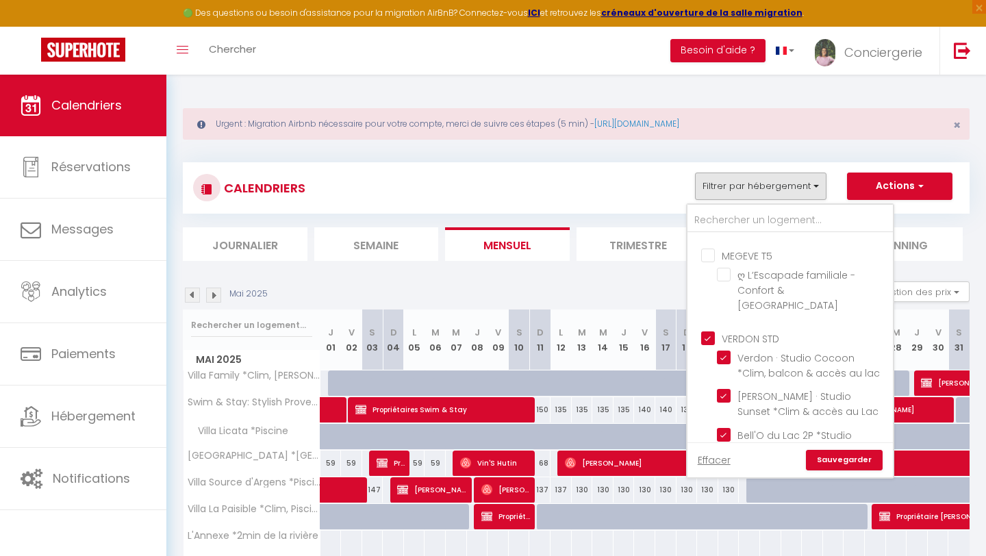
checkbox input "false"
checkbox input "true"
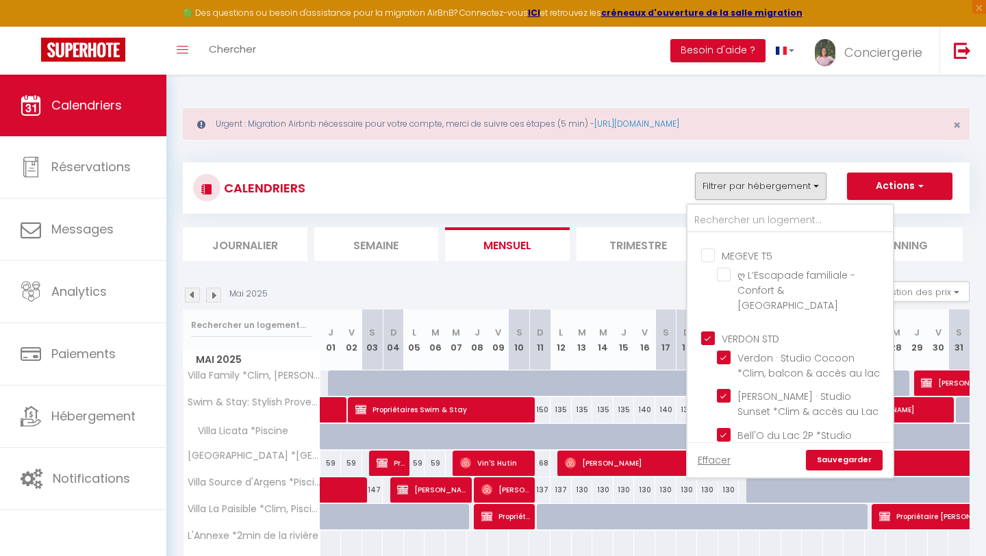
checkbox input "true"
checkbox input "false"
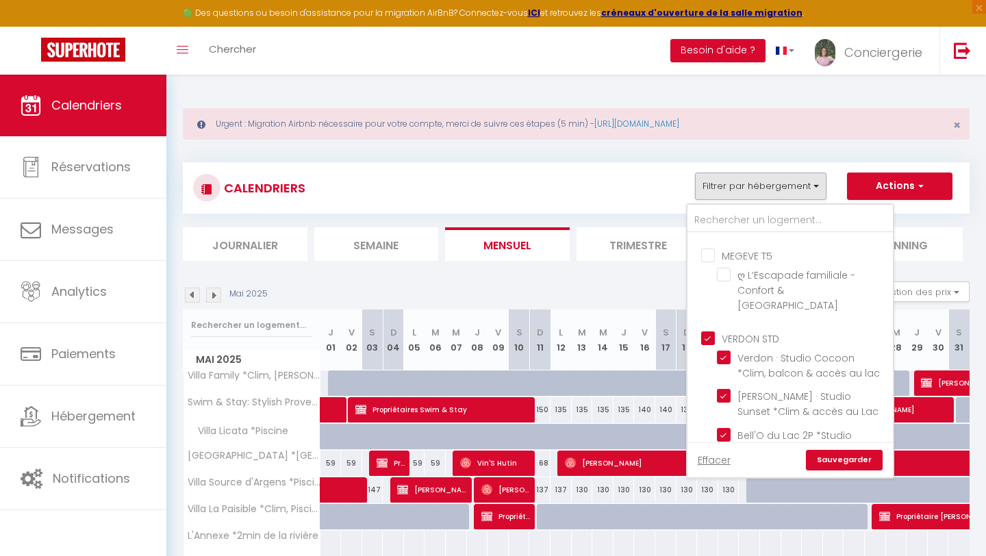
checkbox input "false"
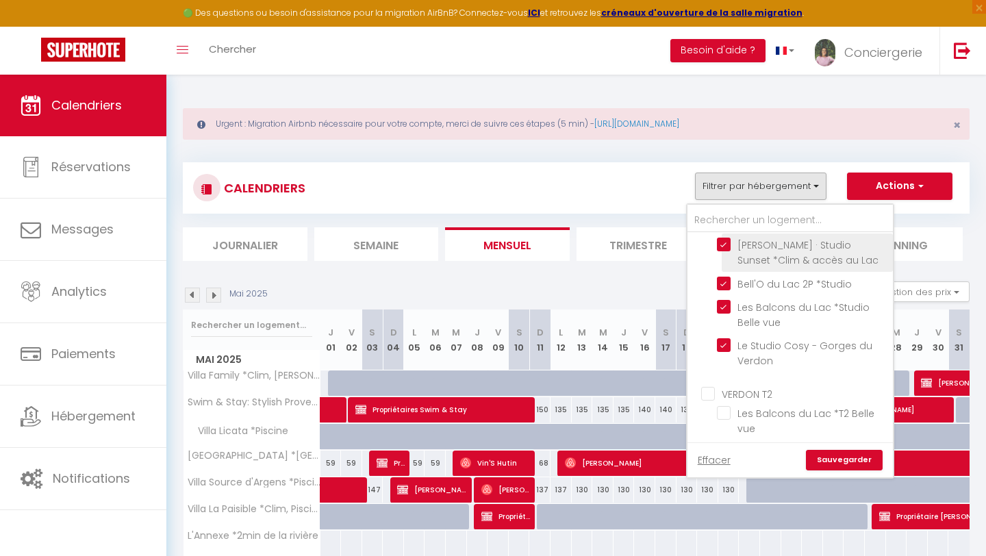
scroll to position [1116, 0]
click at [711, 384] on input "VERDON T2" at bounding box center [803, 391] width 205 height 14
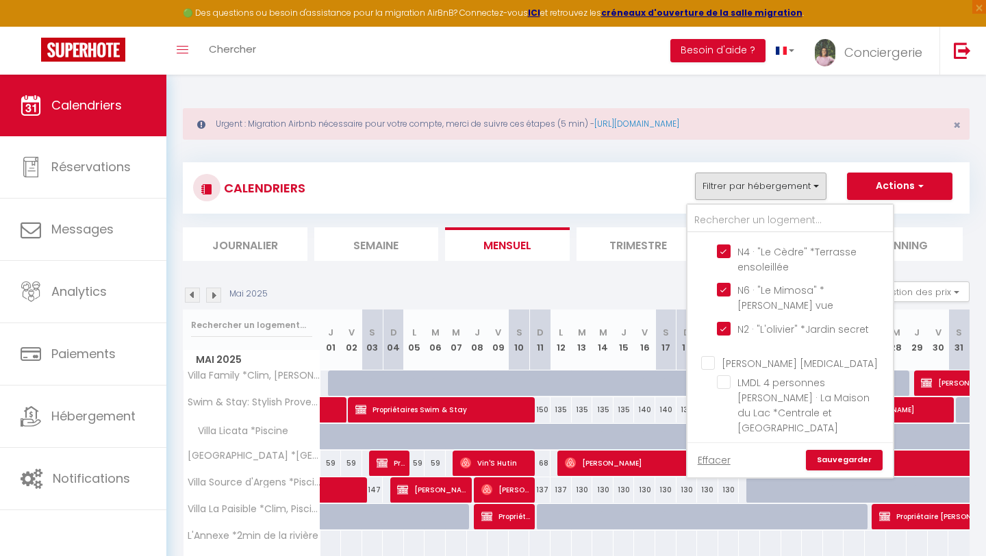
scroll to position [1319, 0]
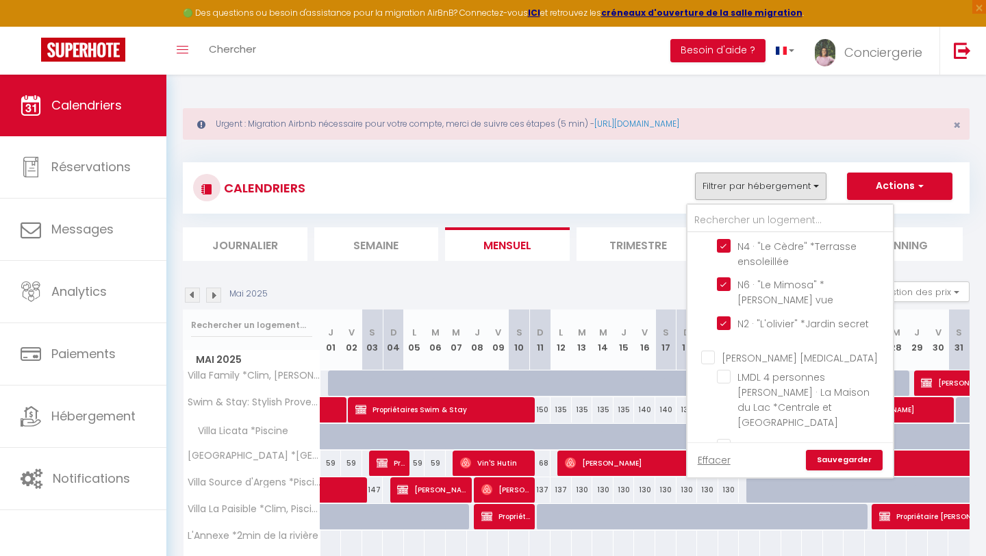
click at [706, 349] on input "[PERSON_NAME] [MEDICAL_DATA]" at bounding box center [803, 356] width 205 height 14
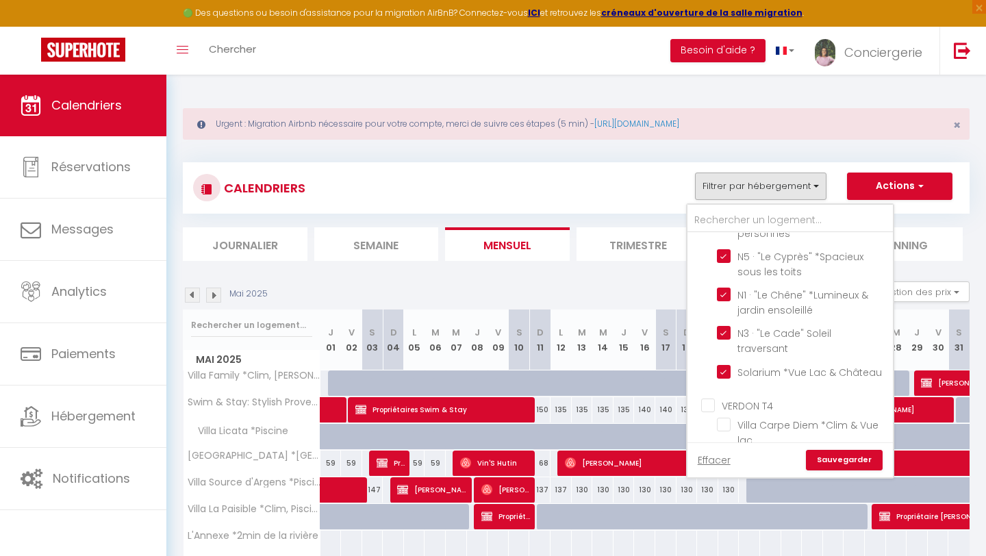
scroll to position [1610, 0]
click at [713, 397] on input "VERDON T4" at bounding box center [803, 404] width 205 height 14
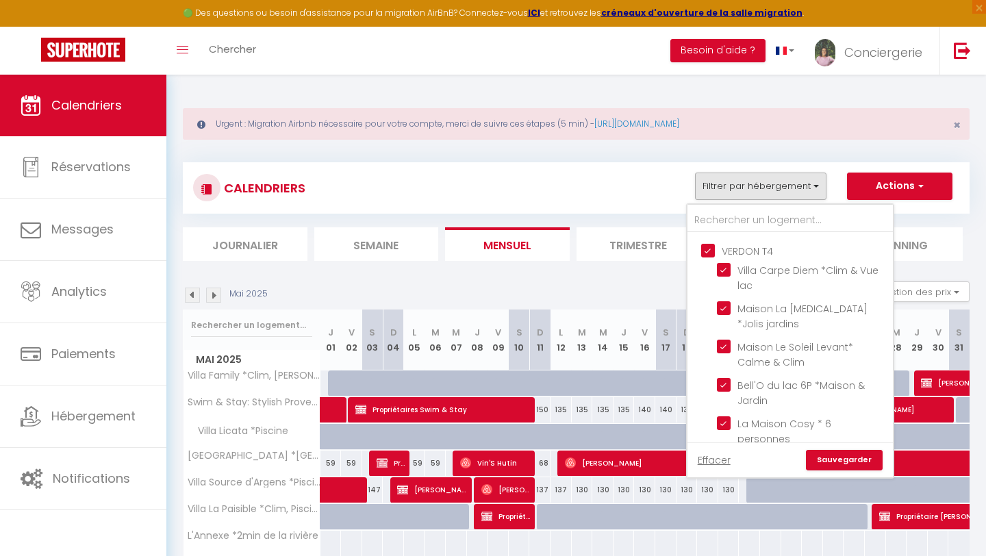
scroll to position [1766, 0]
click at [709, 462] on input "VERDON T5" at bounding box center [803, 469] width 205 height 14
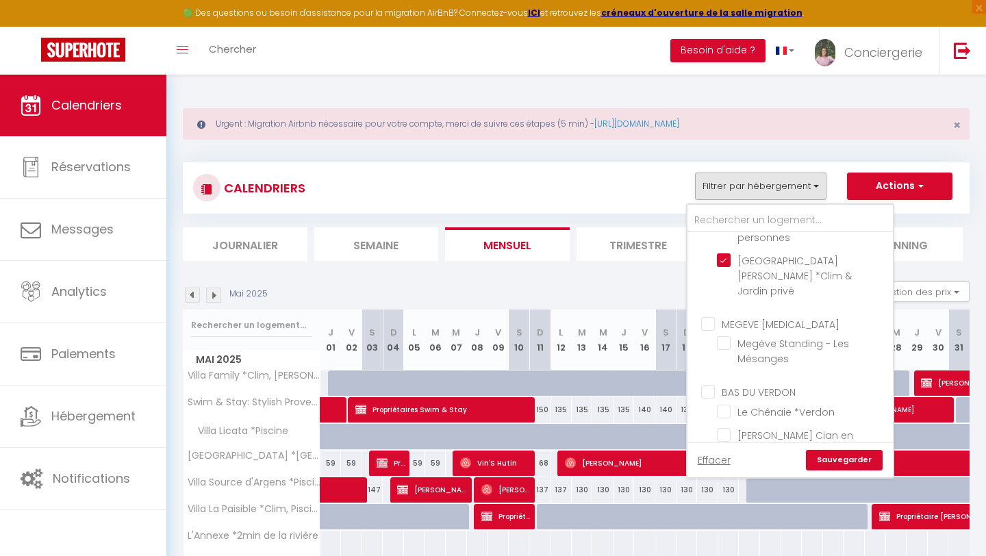
scroll to position [2229, 0]
click at [842, 457] on link "Sauvegarder" at bounding box center [844, 460] width 77 height 21
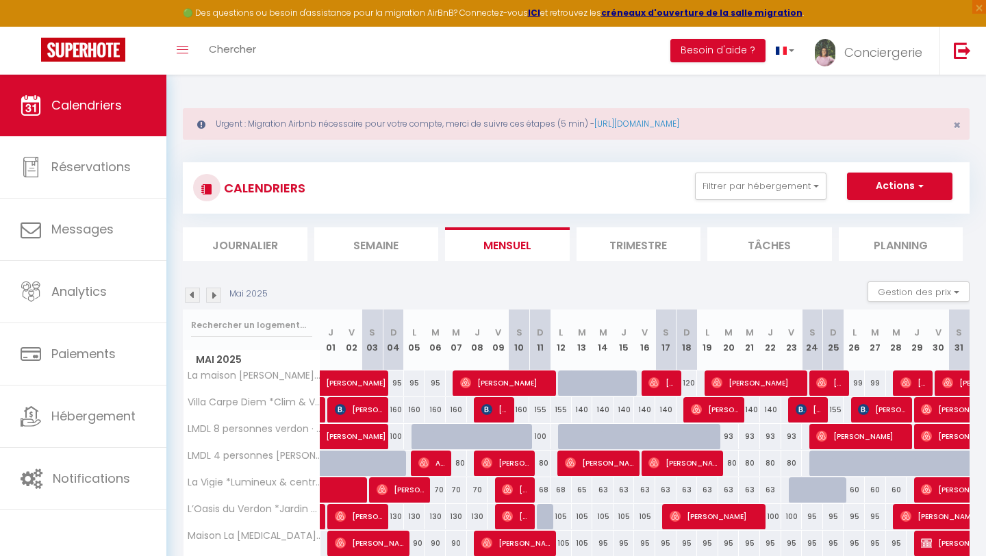
click at [214, 296] on img at bounding box center [213, 295] width 15 height 15
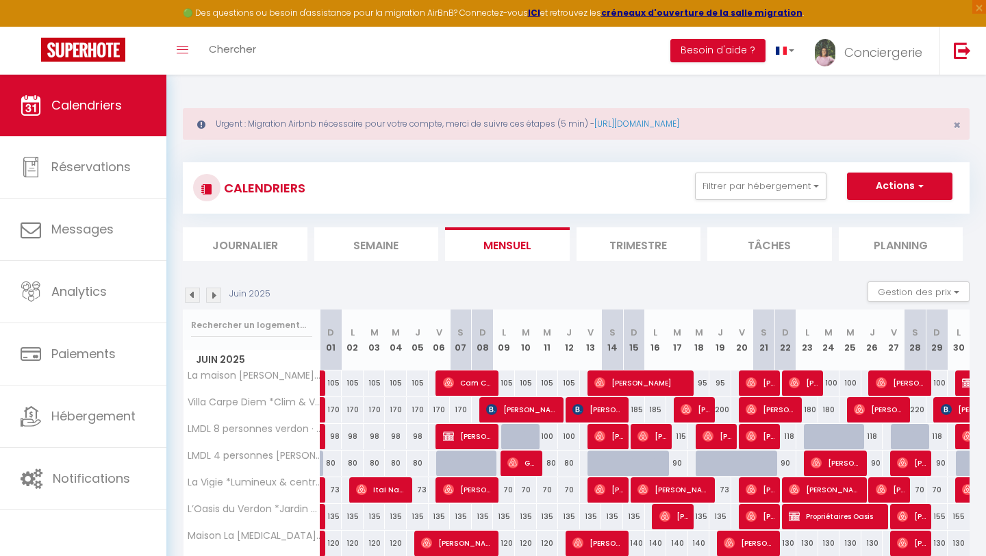
click at [214, 296] on img at bounding box center [213, 295] width 15 height 15
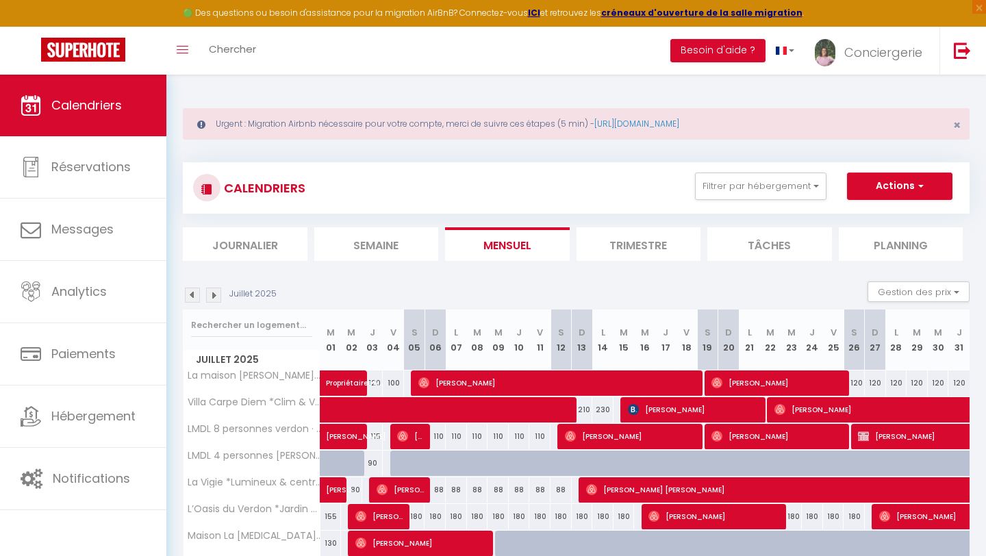
click at [191, 294] on img at bounding box center [192, 295] width 15 height 15
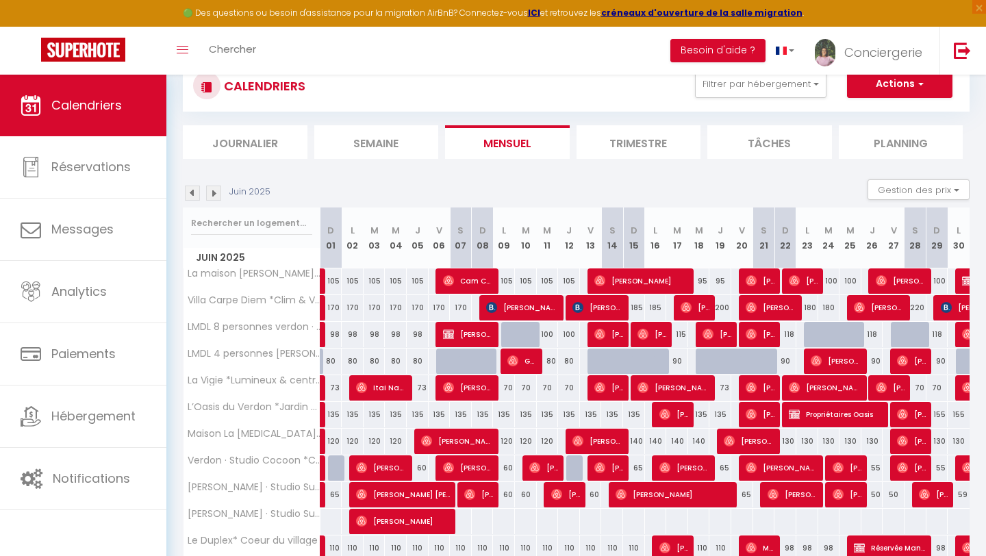
scroll to position [103, 0]
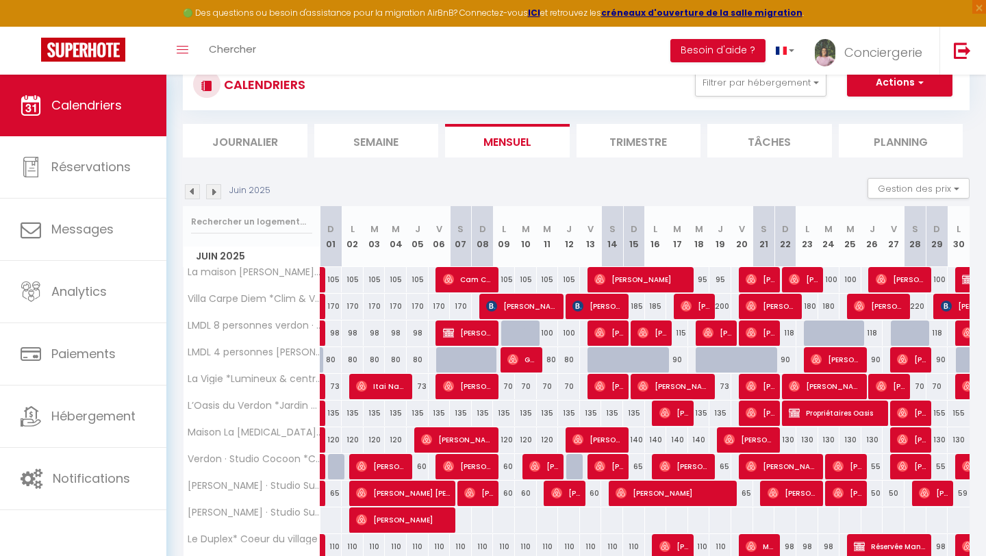
click at [212, 196] on img at bounding box center [213, 191] width 15 height 15
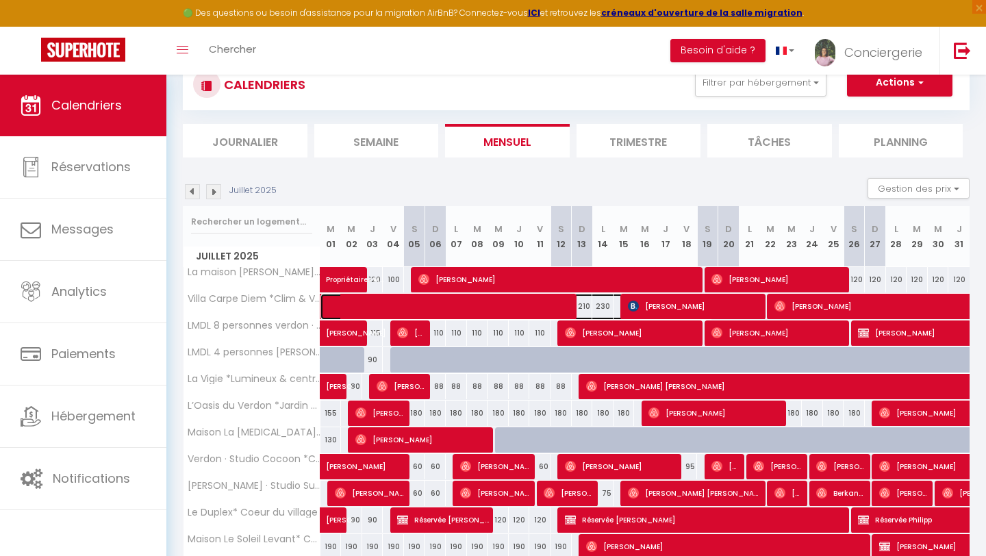
click at [364, 302] on span at bounding box center [524, 307] width 378 height 26
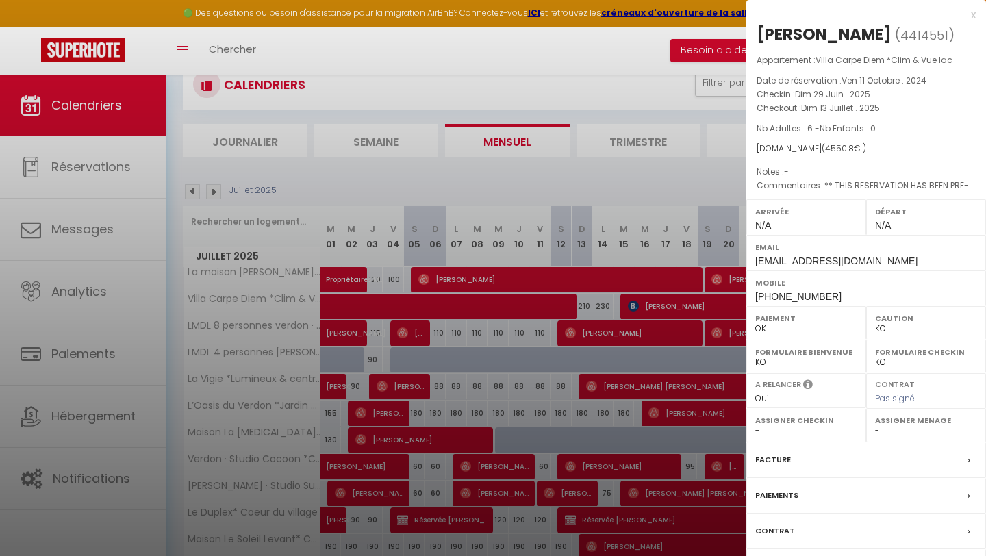
click at [972, 15] on div "x" at bounding box center [861, 15] width 229 height 16
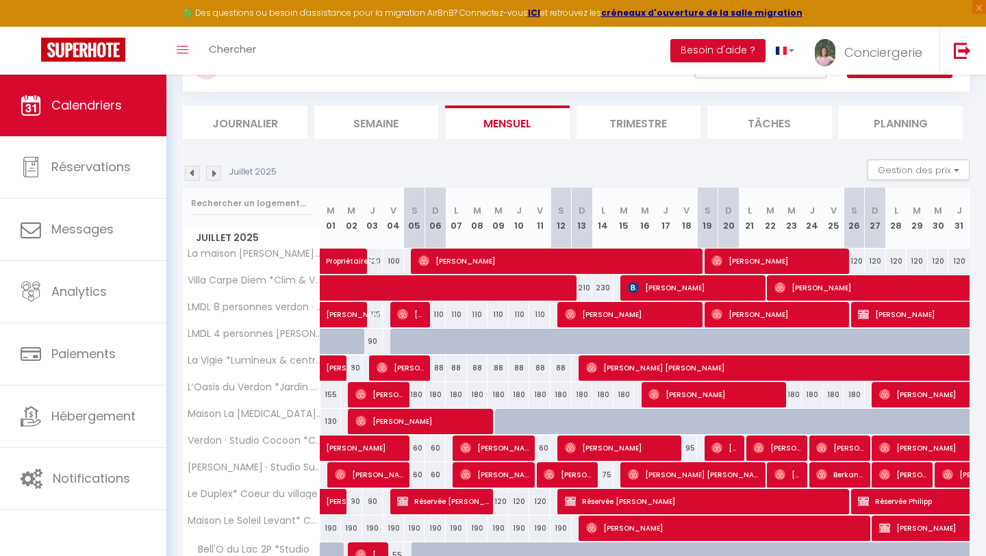
scroll to position [123, 0]
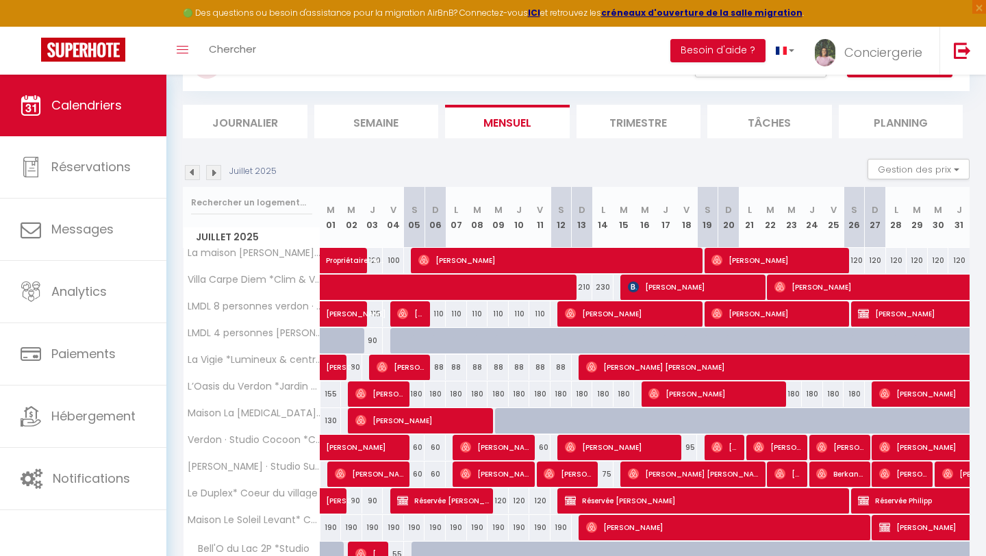
click at [216, 170] on img at bounding box center [213, 172] width 15 height 15
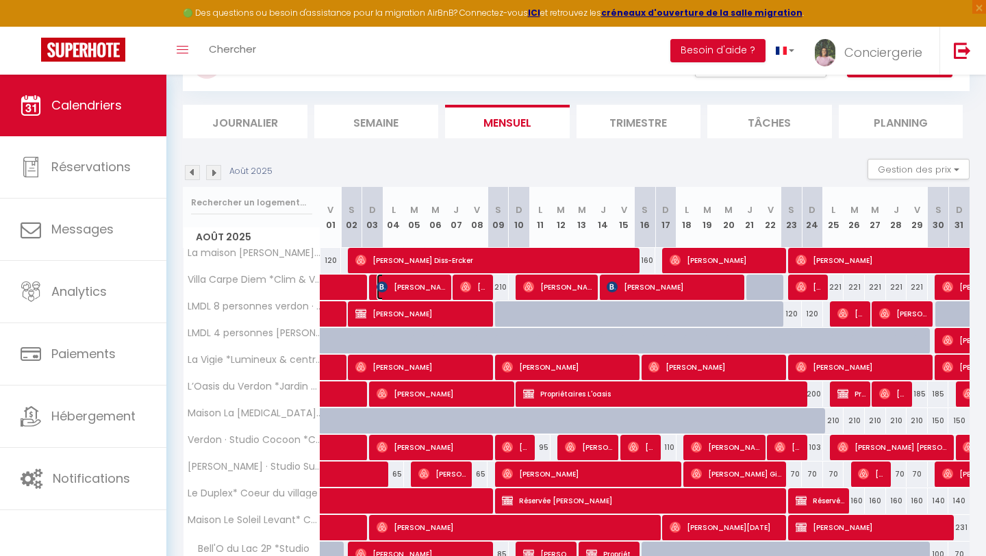
click at [416, 282] on span "[PERSON_NAME]" at bounding box center [412, 287] width 71 height 26
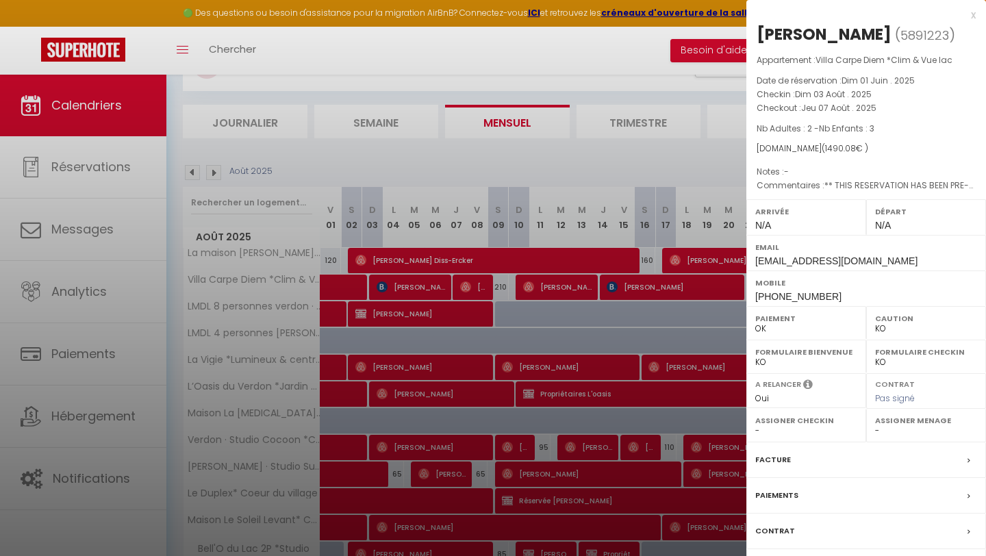
click at [976, 14] on div "x [PERSON_NAME] ( 5891223 ) Appartement : Villa Carpe Diem *Clim & Vue lac Date…" at bounding box center [867, 319] width 240 height 638
click at [974, 14] on div "x" at bounding box center [861, 15] width 229 height 16
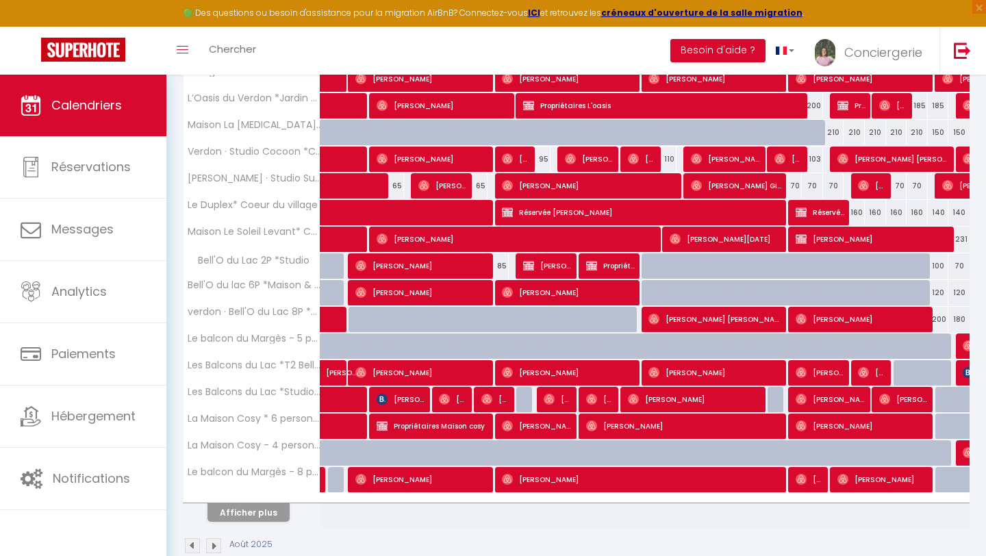
scroll to position [410, 0]
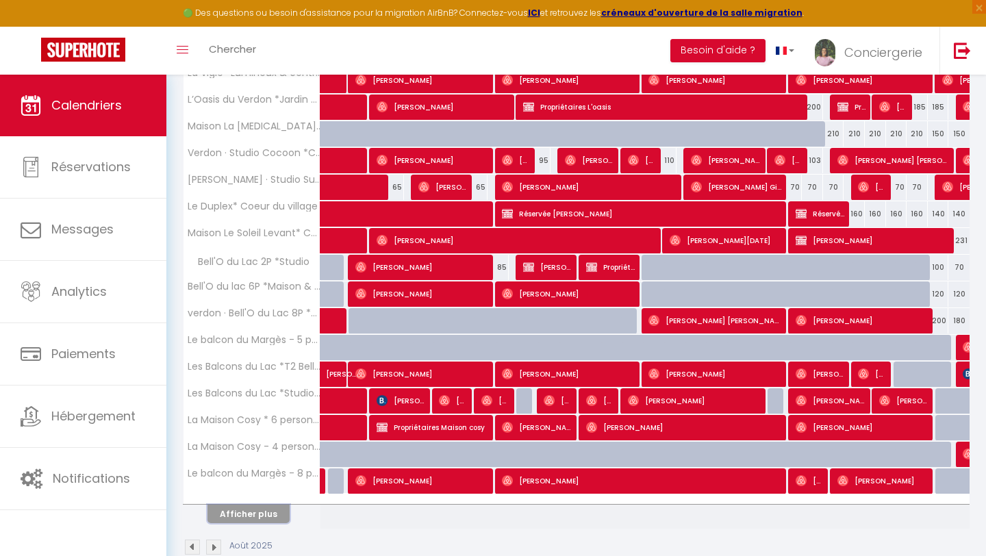
click at [255, 518] on button "Afficher plus" at bounding box center [249, 514] width 82 height 18
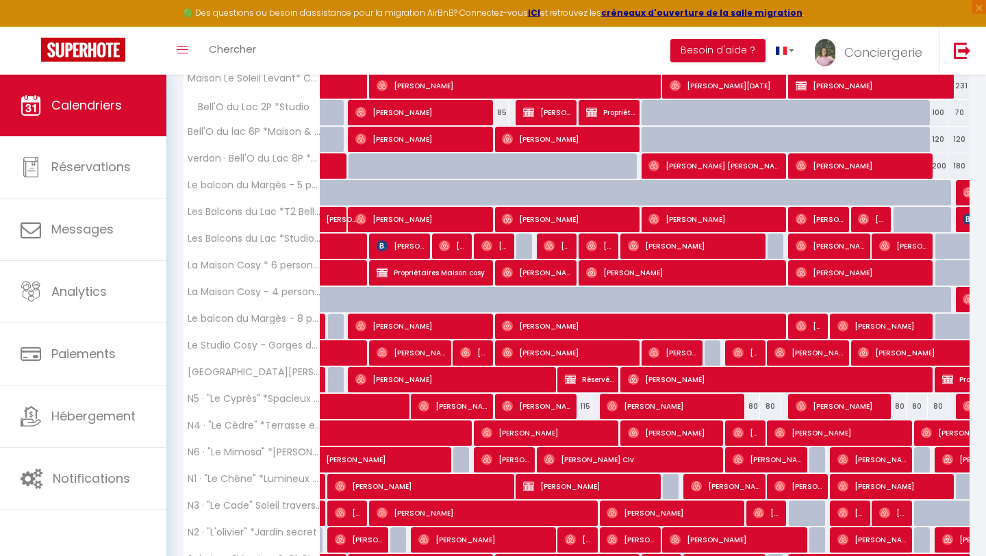
scroll to position [646, 0]
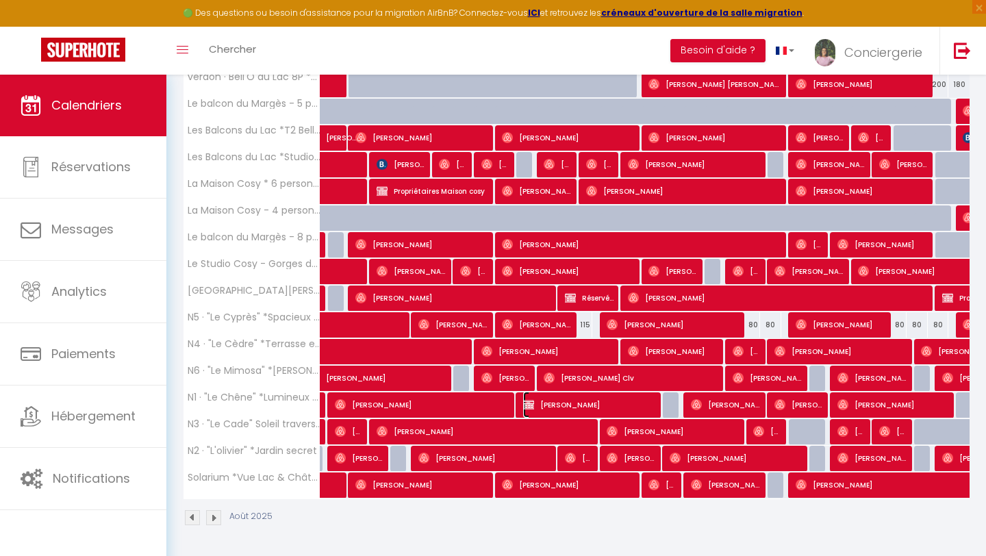
click at [549, 407] on span "[PERSON_NAME]" at bounding box center [590, 405] width 134 height 26
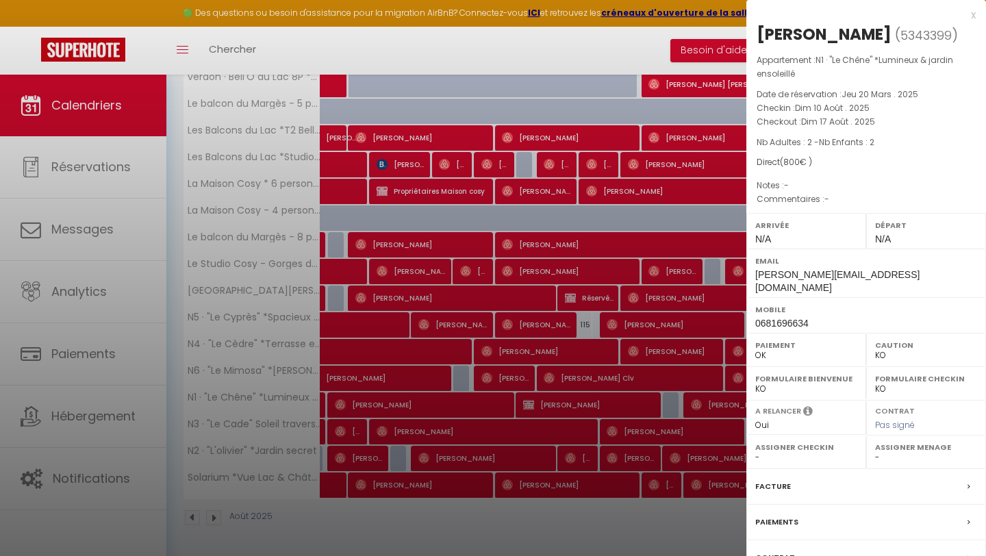
click at [974, 16] on div "x" at bounding box center [861, 15] width 229 height 16
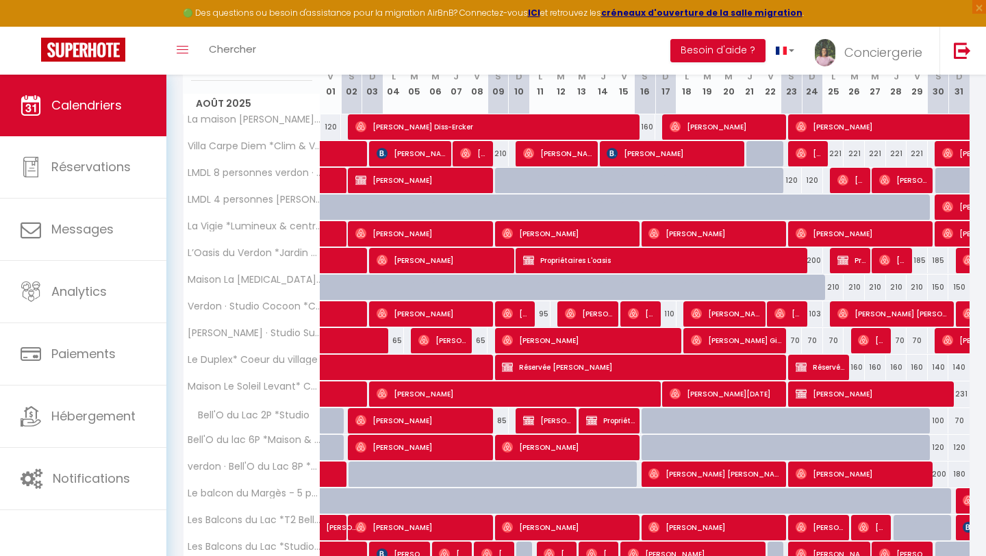
scroll to position [254, 0]
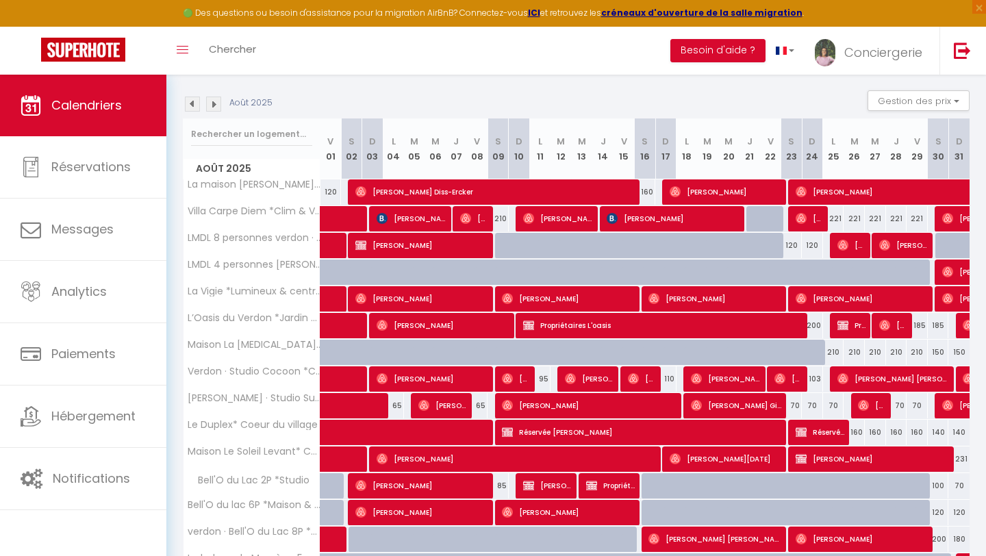
click at [193, 105] on img at bounding box center [192, 104] width 15 height 15
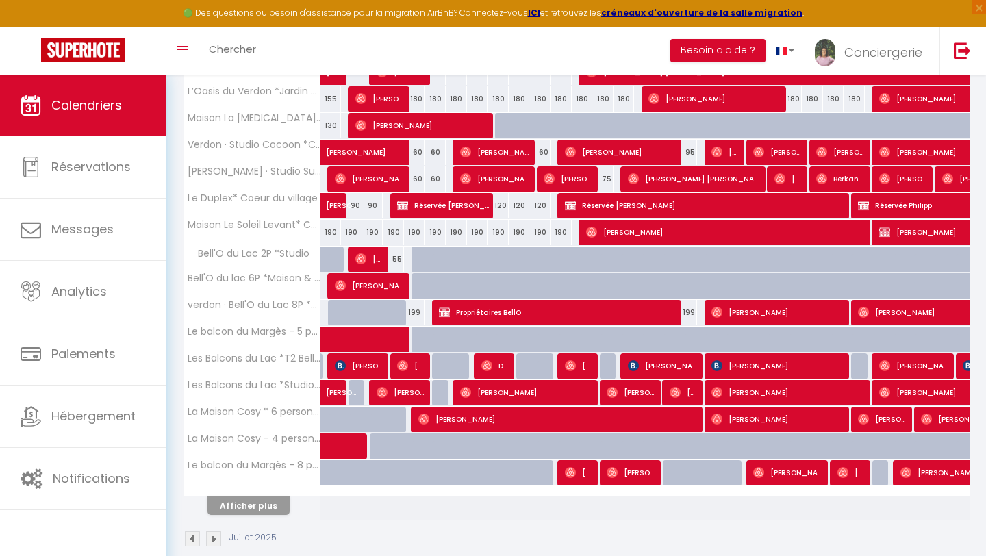
scroll to position [421, 0]
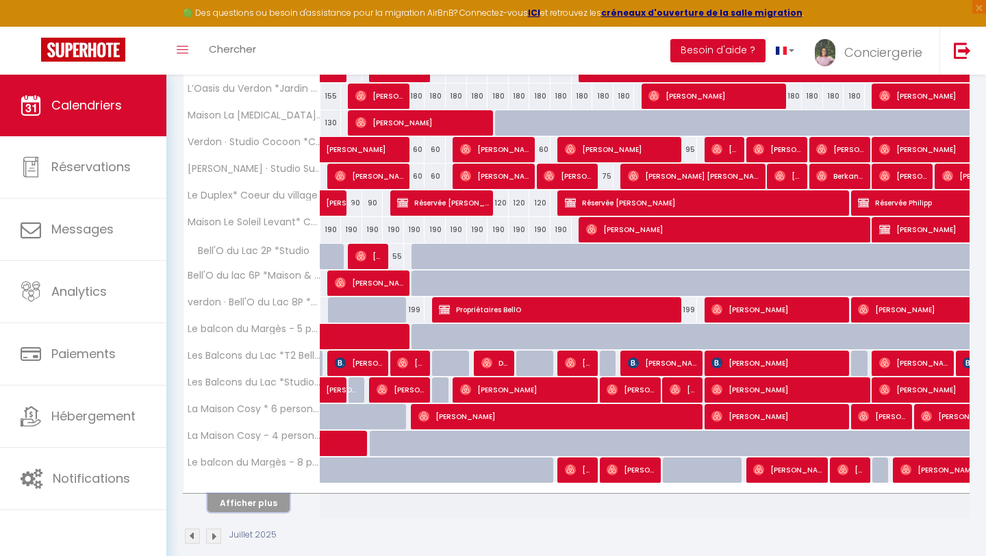
click at [268, 505] on button "Afficher plus" at bounding box center [249, 503] width 82 height 18
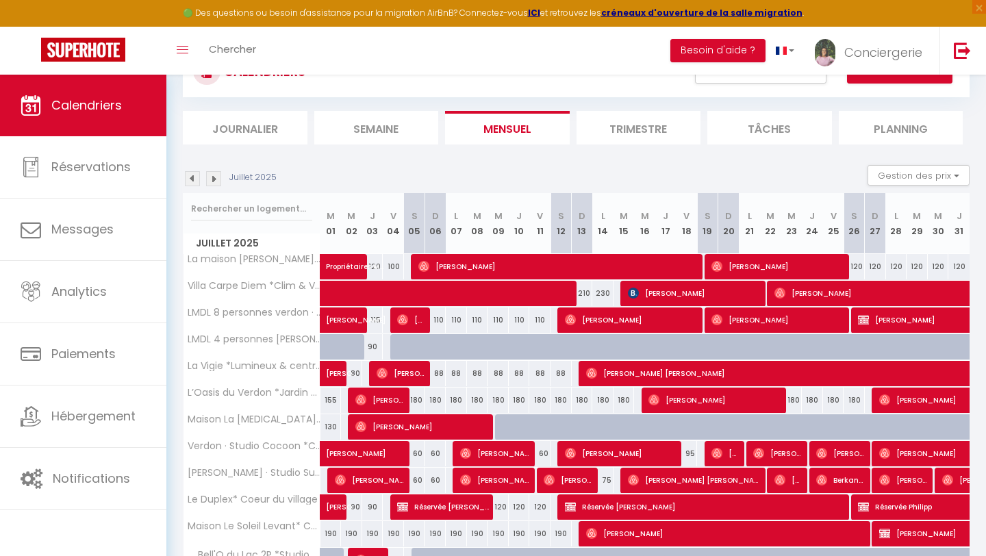
scroll to position [116, 0]
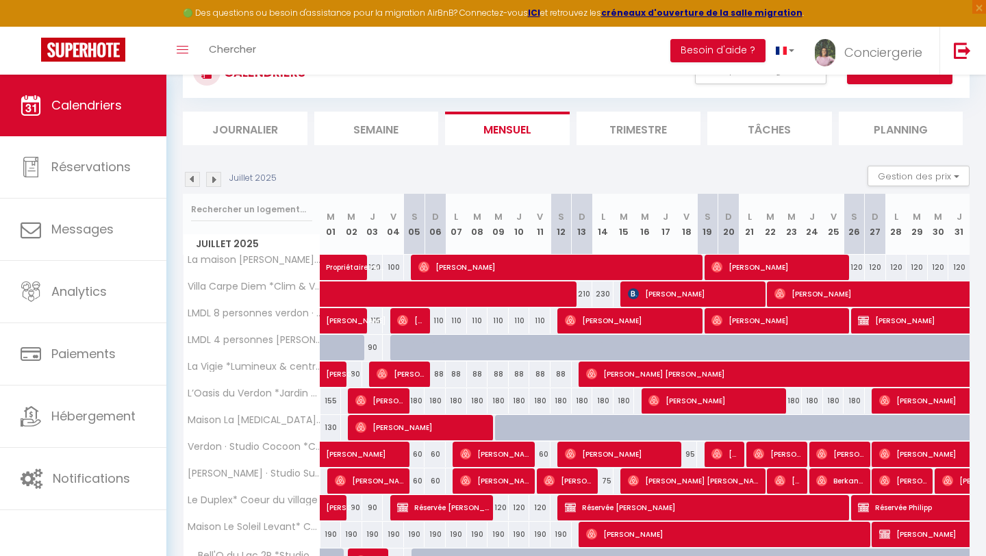
click at [213, 181] on img at bounding box center [213, 179] width 15 height 15
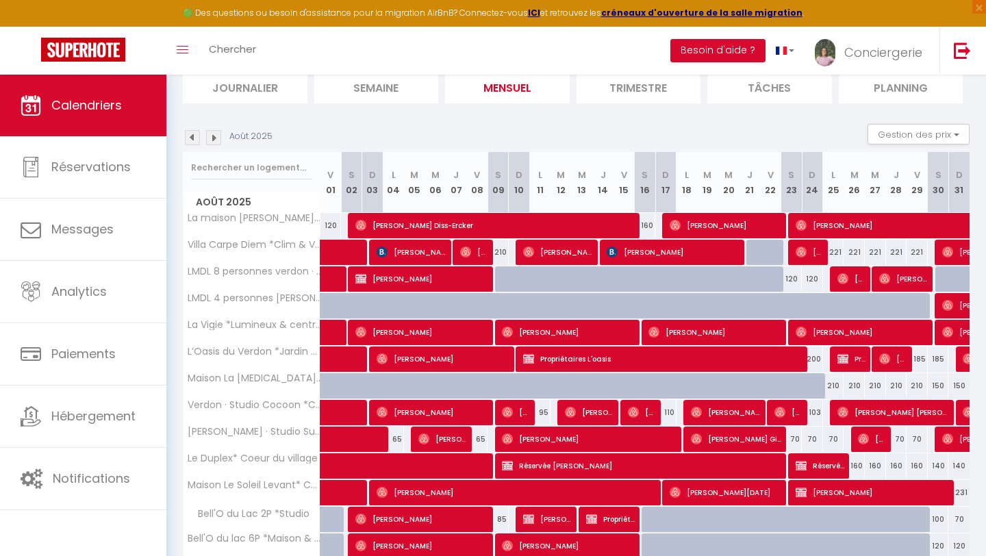
scroll to position [153, 0]
